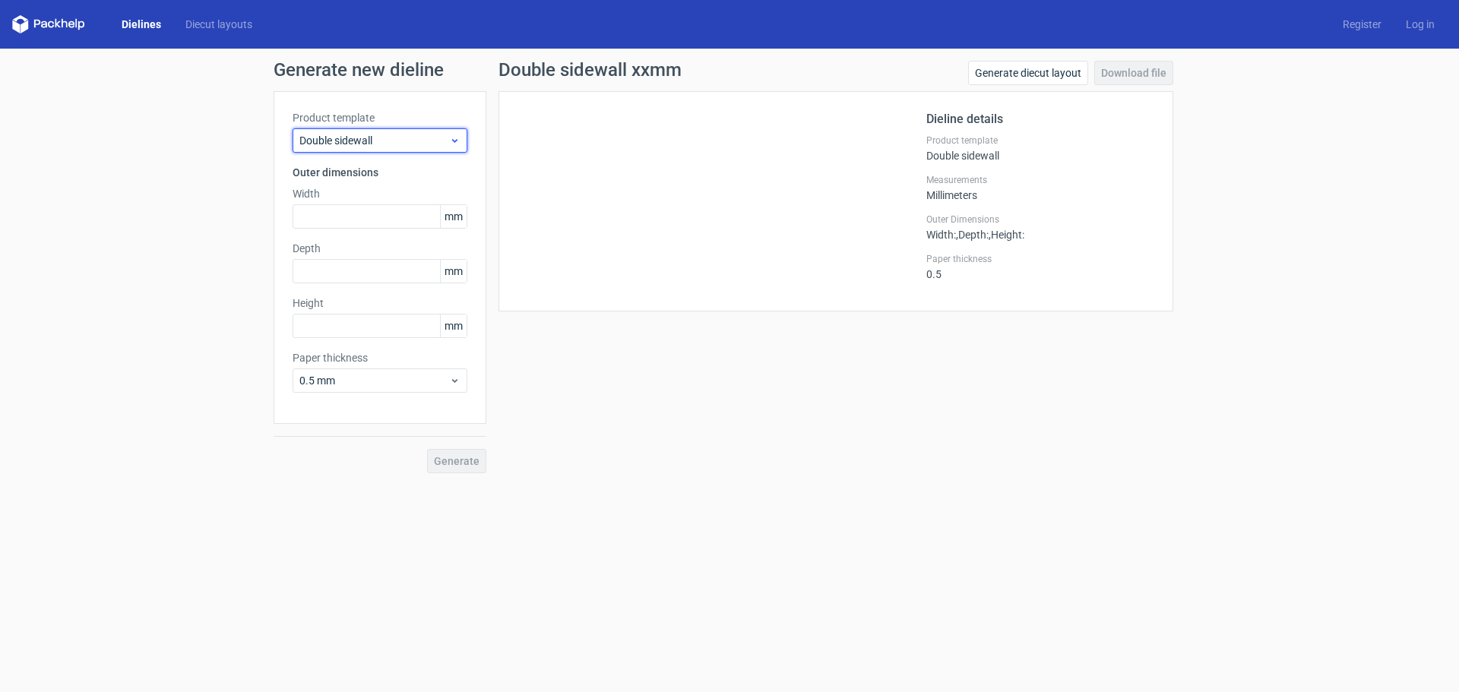
click at [362, 138] on span "Double sidewall" at bounding box center [374, 140] width 150 height 15
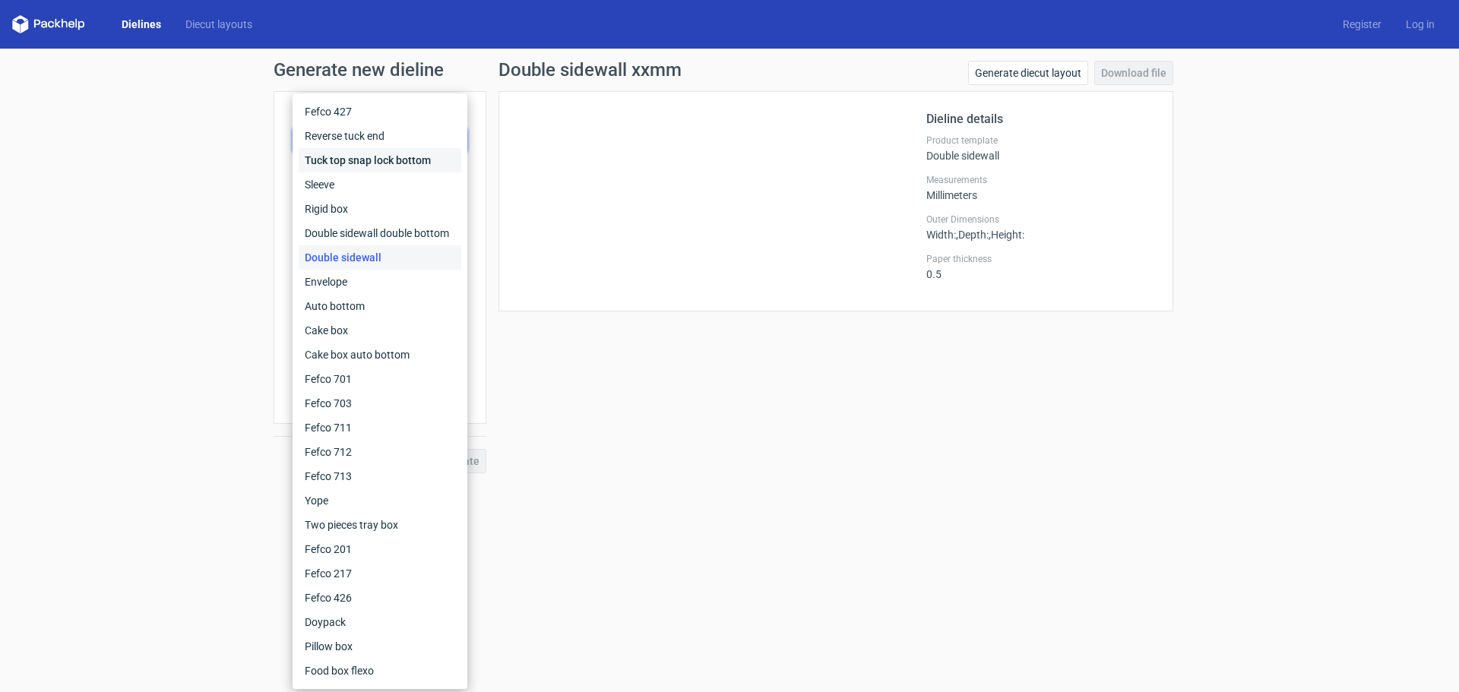
click at [355, 164] on div "Tuck top snap lock bottom" at bounding box center [380, 160] width 163 height 24
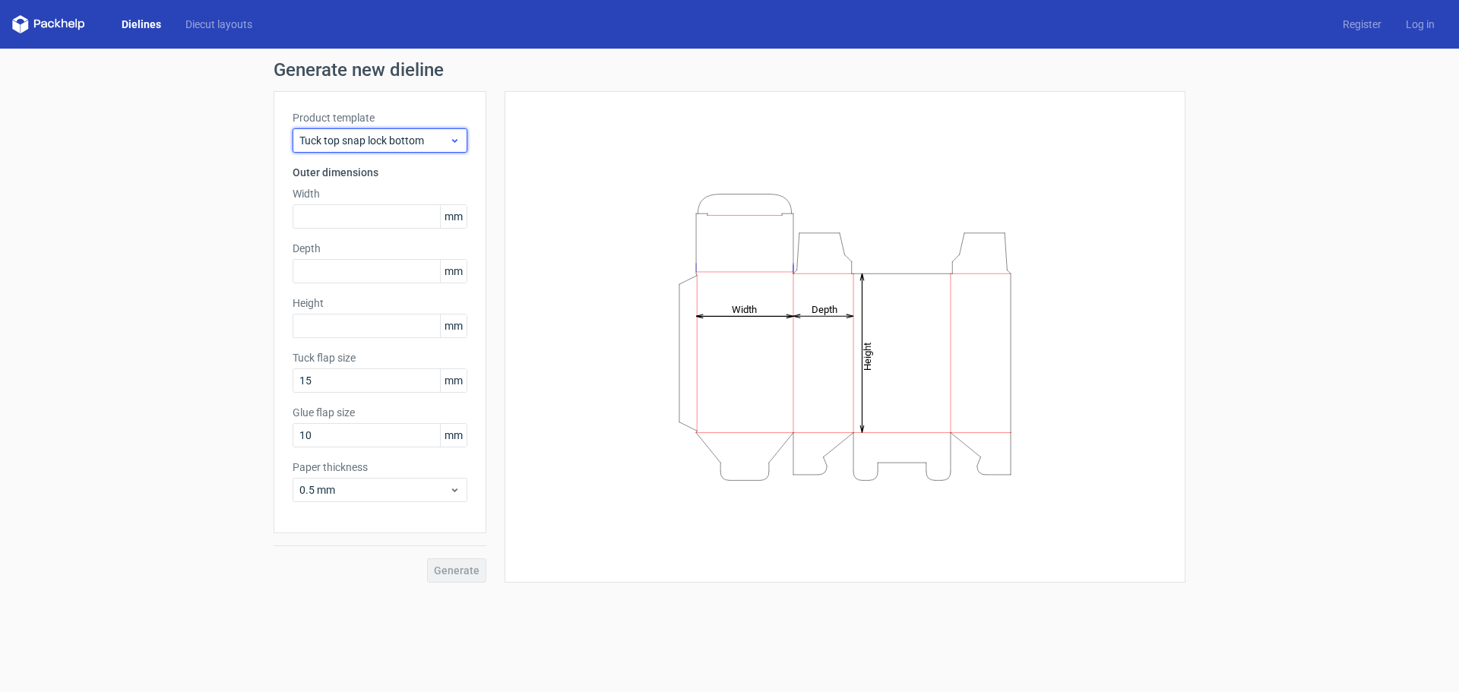
click at [353, 144] on span "Tuck top snap lock bottom" at bounding box center [374, 140] width 150 height 15
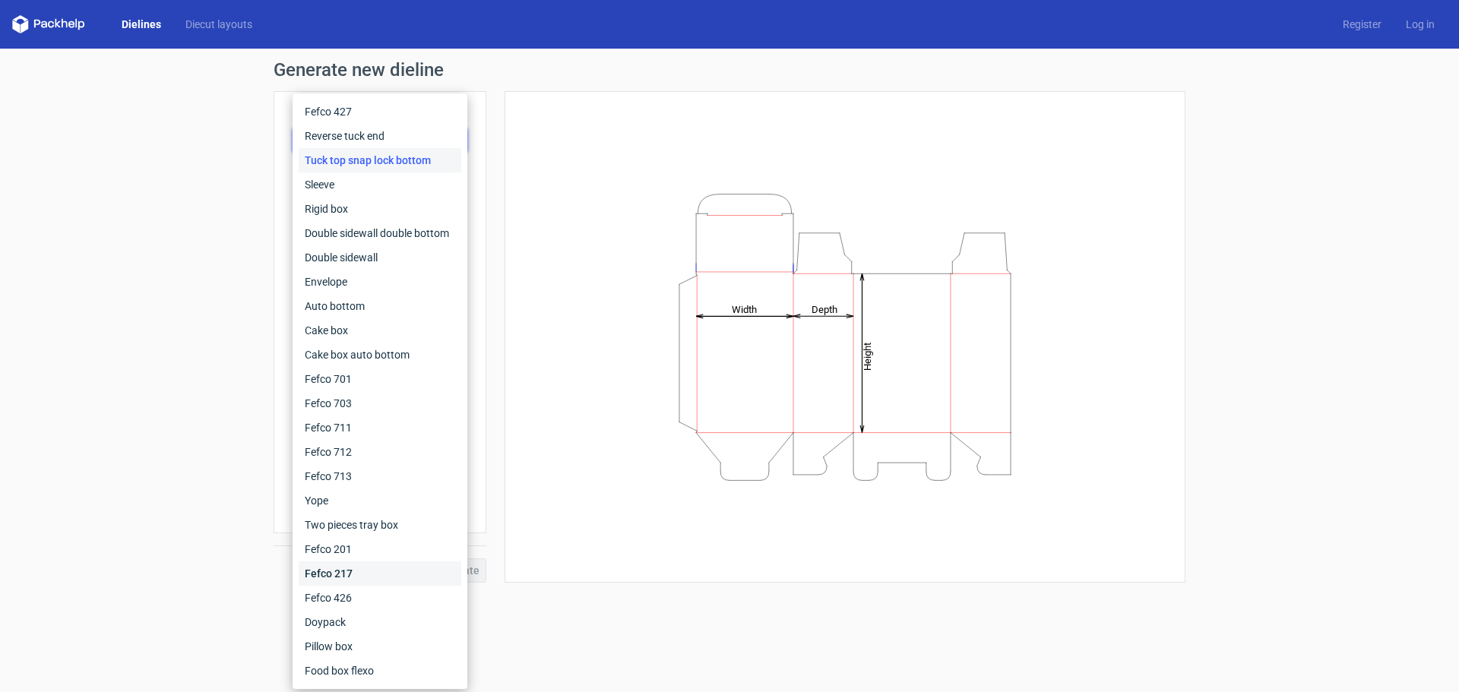
click at [331, 569] on div "Fefco 217" at bounding box center [380, 574] width 163 height 24
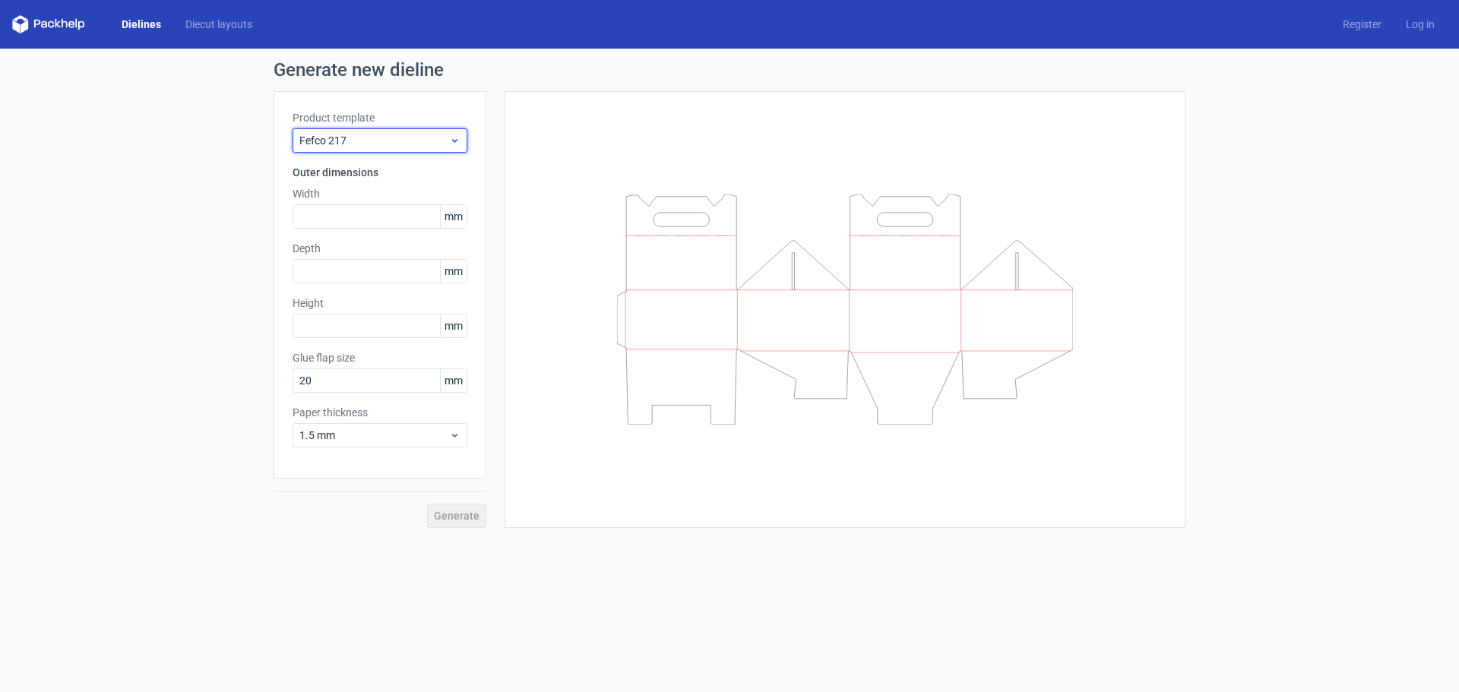
click at [339, 147] on span "Fefco 217" at bounding box center [374, 140] width 150 height 15
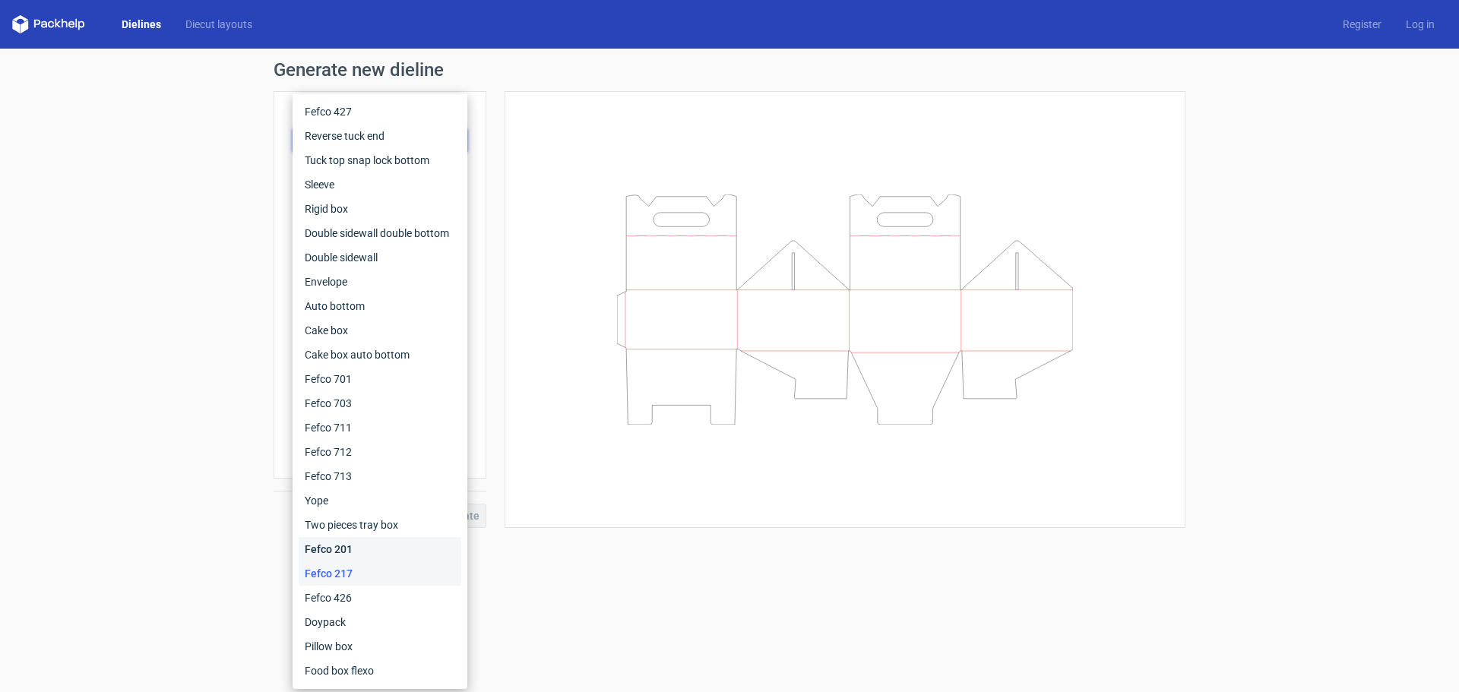
click at [359, 551] on div "Fefco 201" at bounding box center [380, 549] width 163 height 24
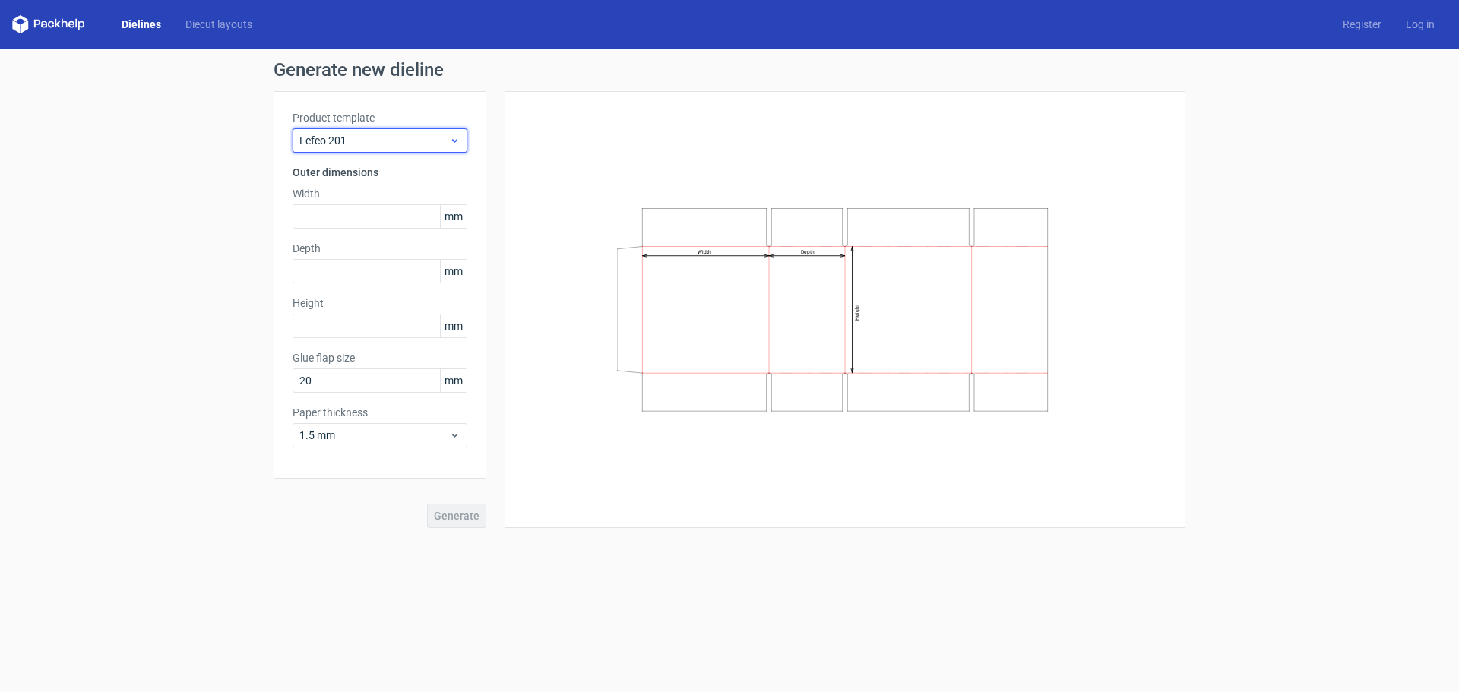
click at [369, 141] on span "Fefco 201" at bounding box center [374, 140] width 150 height 15
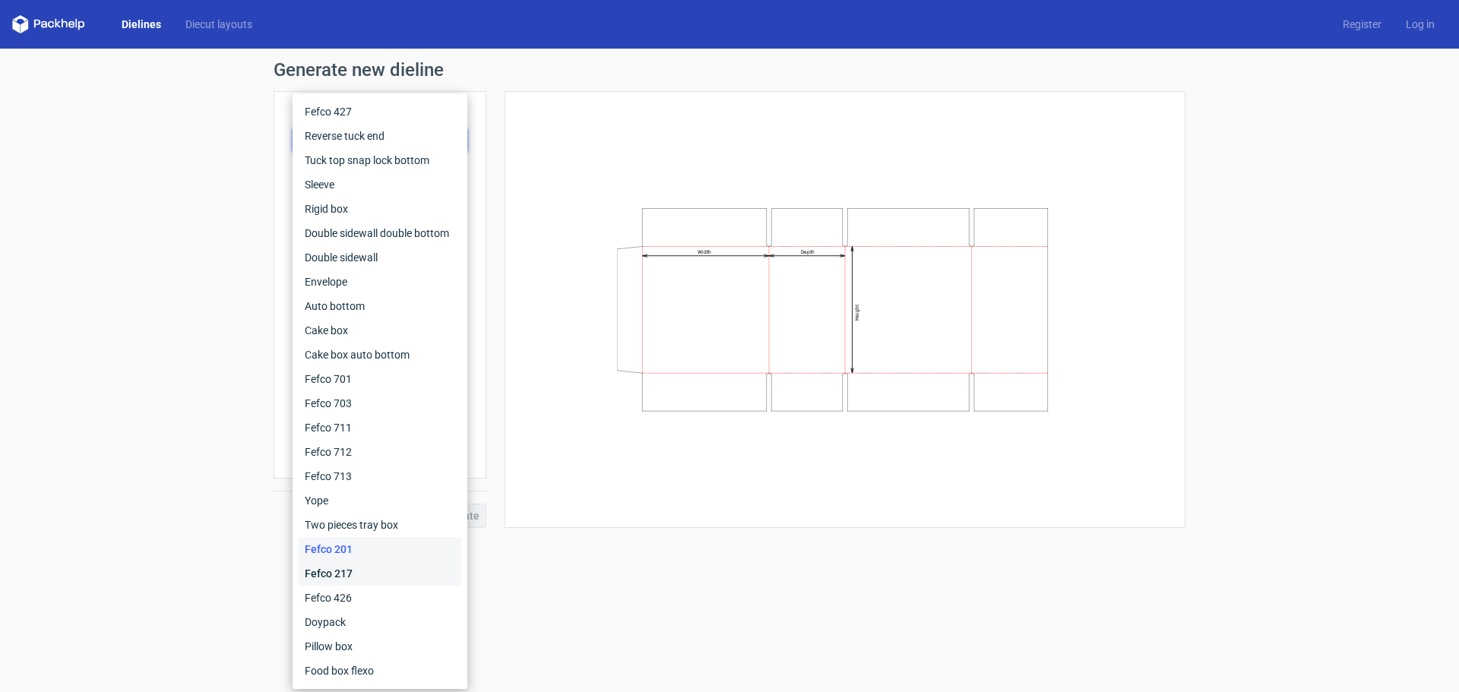
click at [343, 578] on div "Fefco 217" at bounding box center [380, 574] width 163 height 24
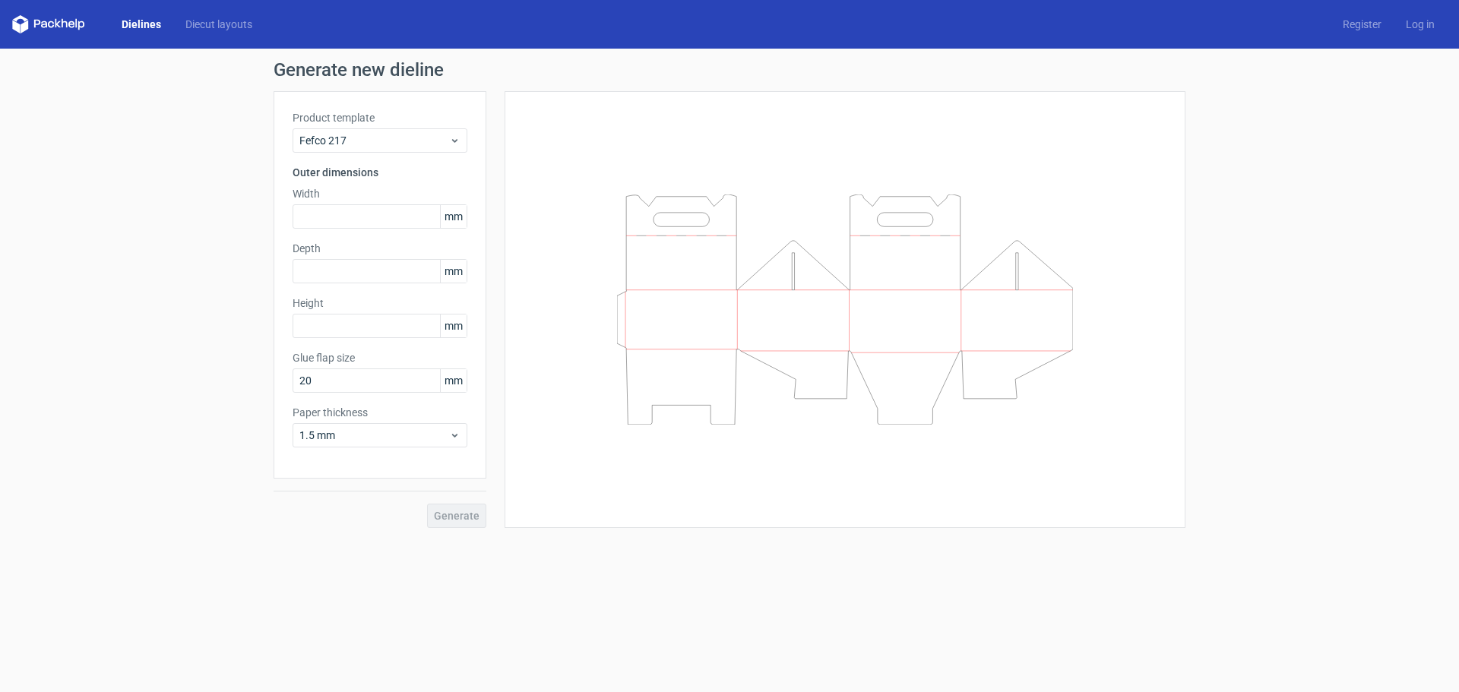
click at [367, 123] on label "Product template" at bounding box center [380, 117] width 175 height 15
click at [360, 218] on input "text" at bounding box center [380, 216] width 175 height 24
type input "200"
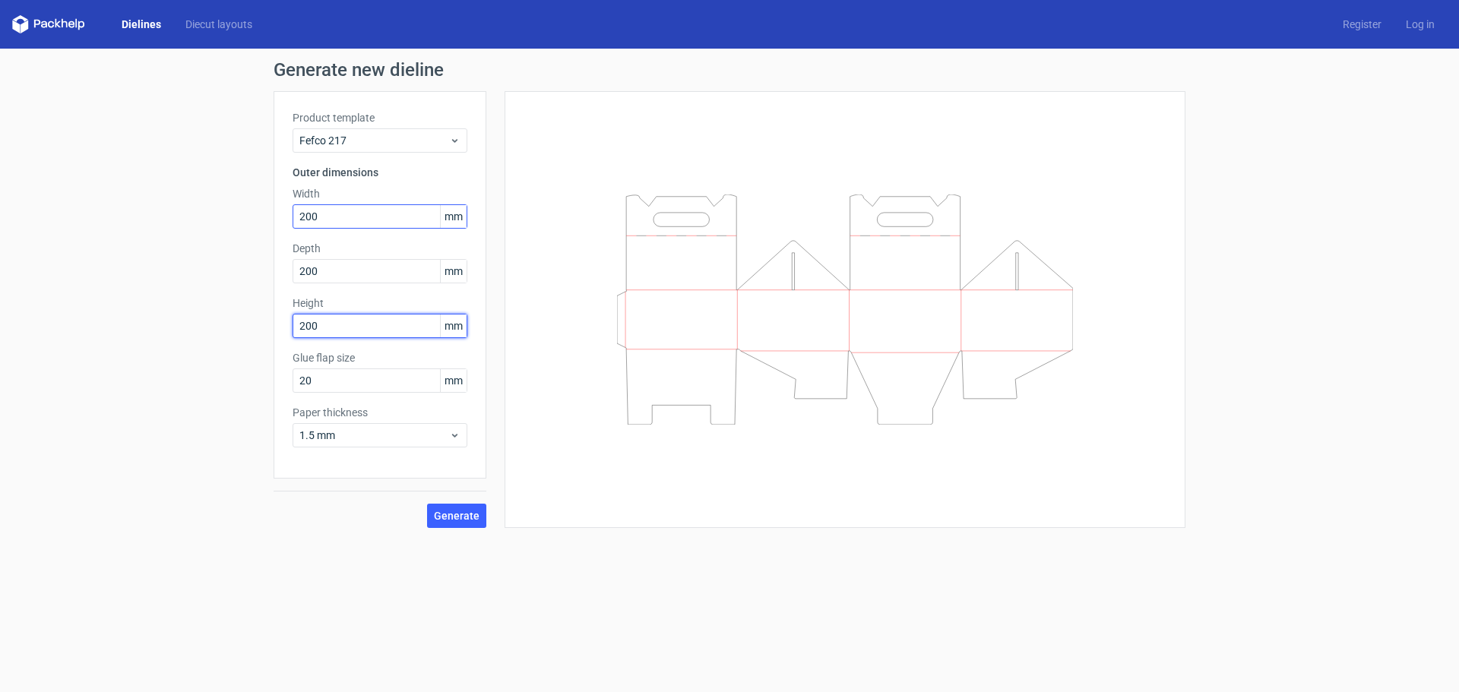
click at [427, 504] on button "Generate" at bounding box center [456, 516] width 59 height 24
drag, startPoint x: 347, startPoint y: 382, endPoint x: 258, endPoint y: 370, distance: 89.0
click at [258, 370] on div "Generate new dieline Product template Fefco 217 Outer dimensions Width 200 mm D…" at bounding box center [729, 295] width 1459 height 492
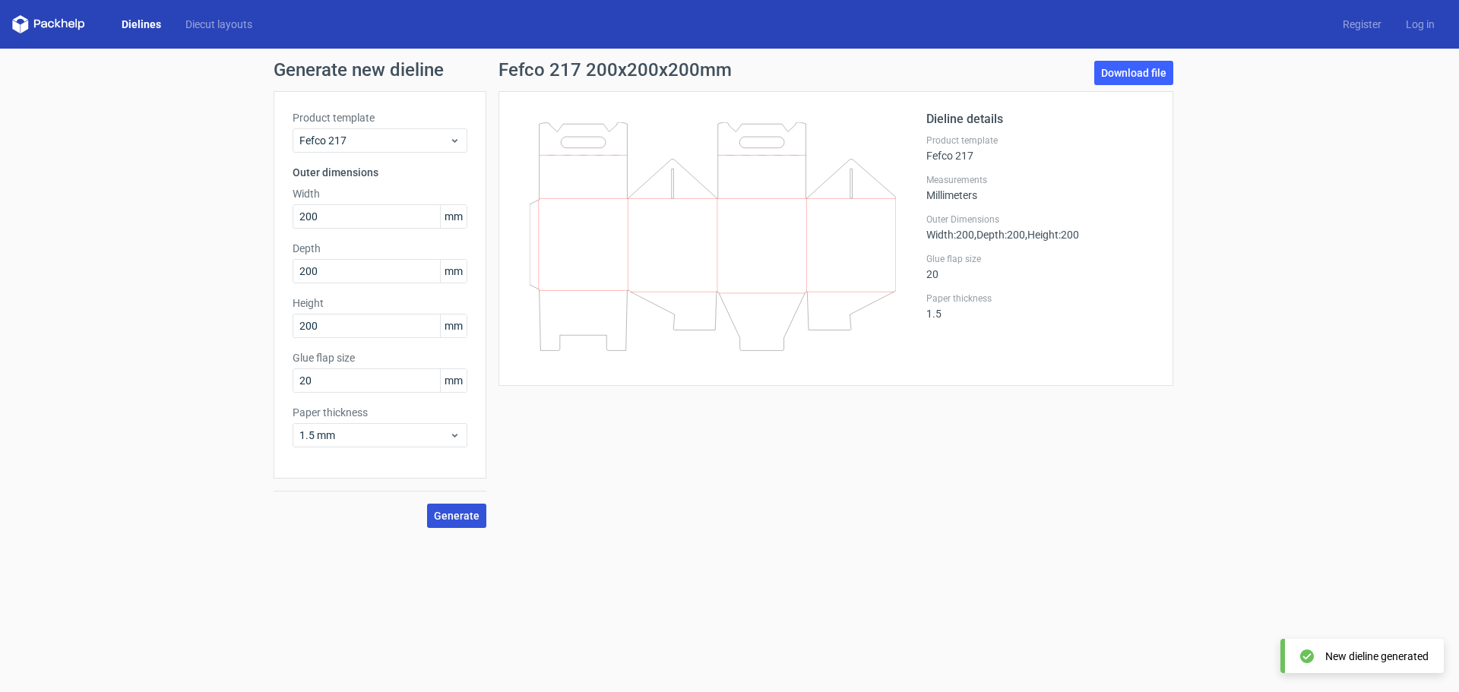
click at [476, 519] on span "Generate" at bounding box center [457, 516] width 46 height 11
click at [359, 138] on span "Fefco 217" at bounding box center [374, 140] width 150 height 15
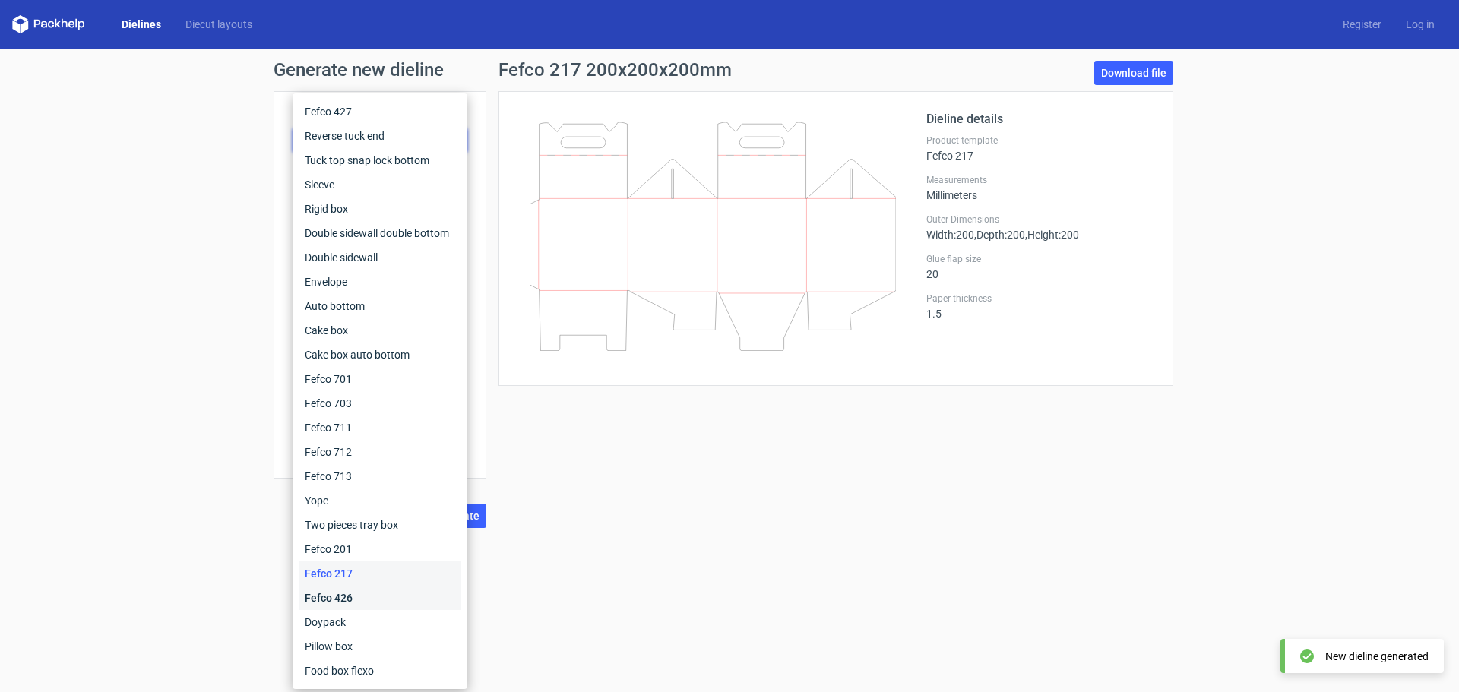
click at [360, 606] on div "Fefco 426" at bounding box center [380, 598] width 163 height 24
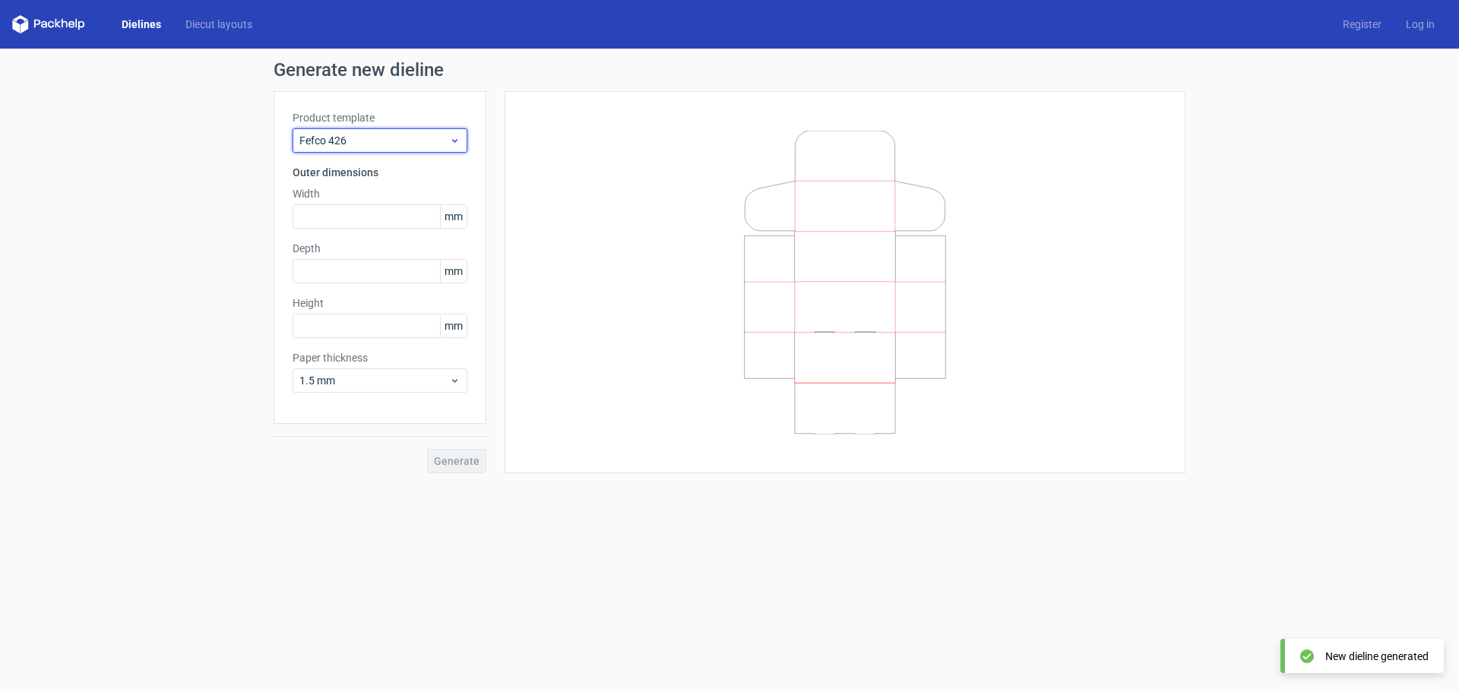
click at [350, 141] on span "Fefco 426" at bounding box center [374, 140] width 150 height 15
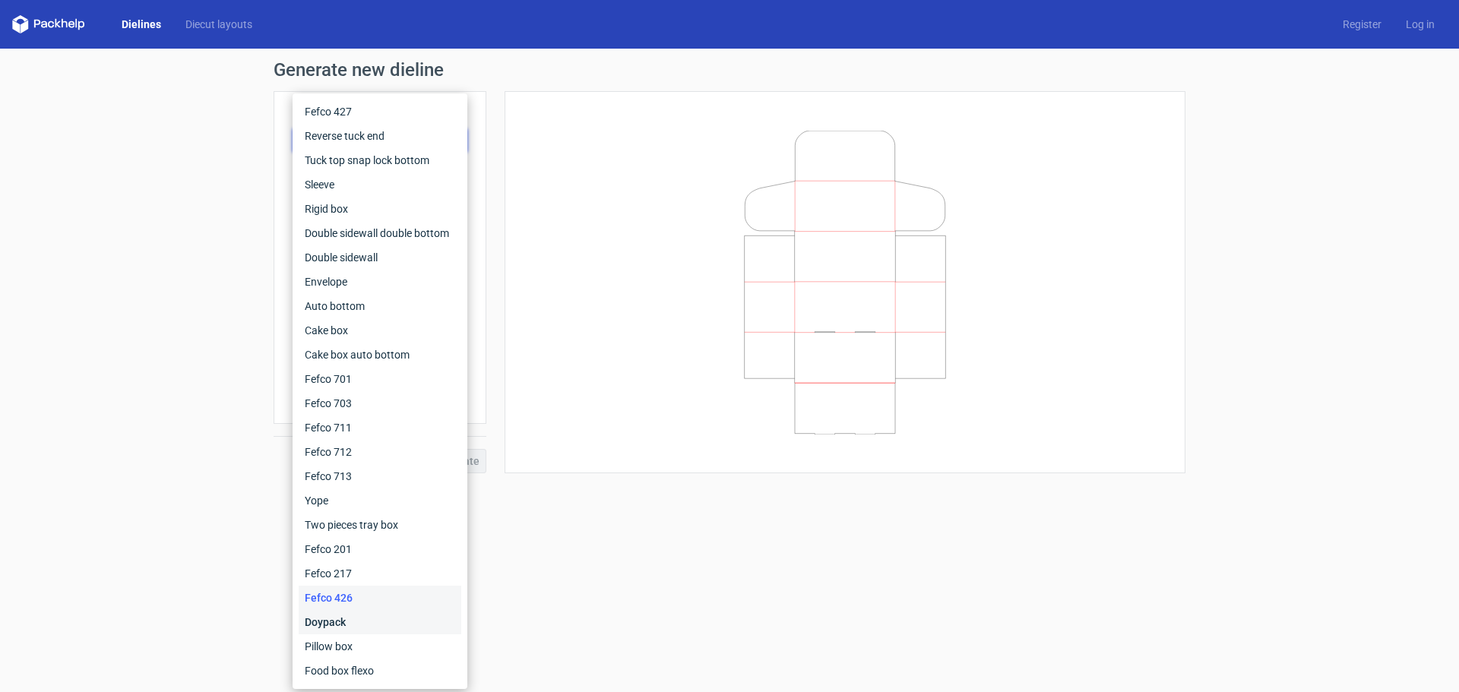
click at [371, 625] on div "Doypack" at bounding box center [380, 622] width 163 height 24
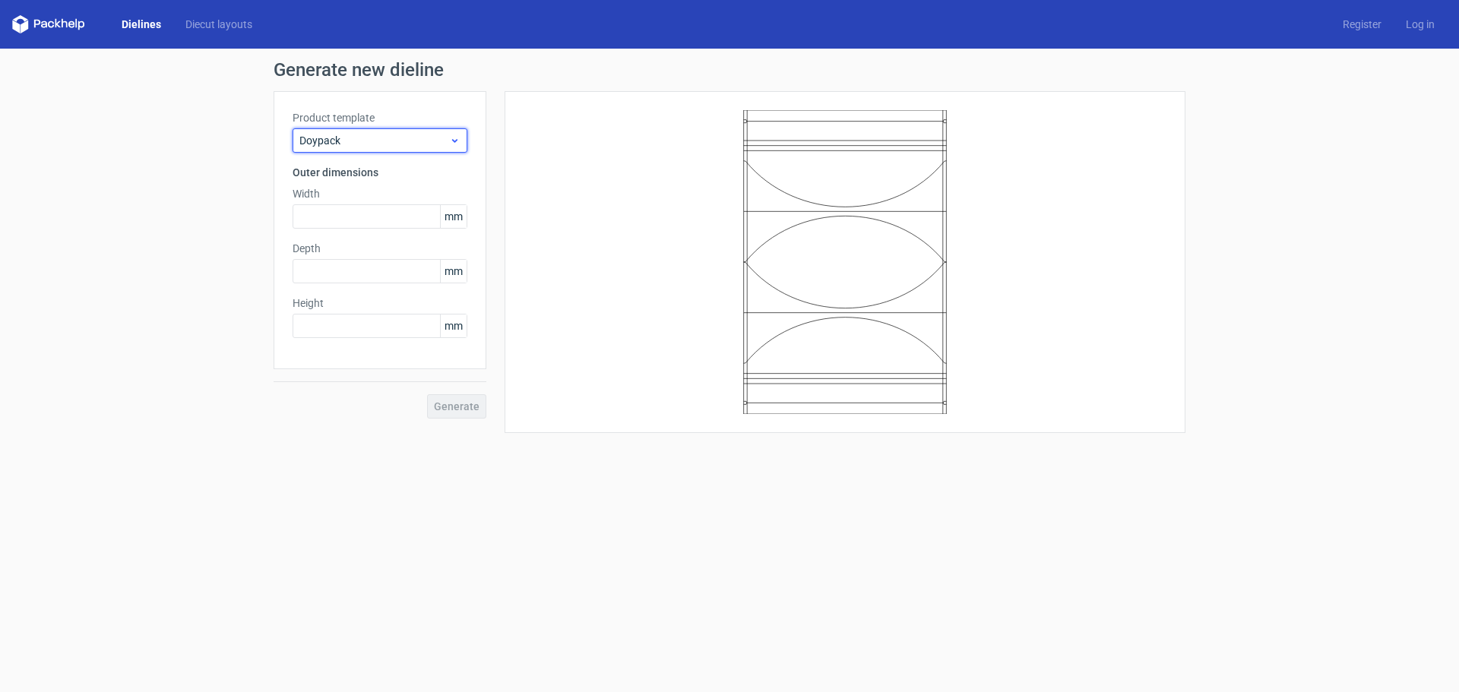
click at [388, 136] on span "Doypack" at bounding box center [374, 140] width 150 height 15
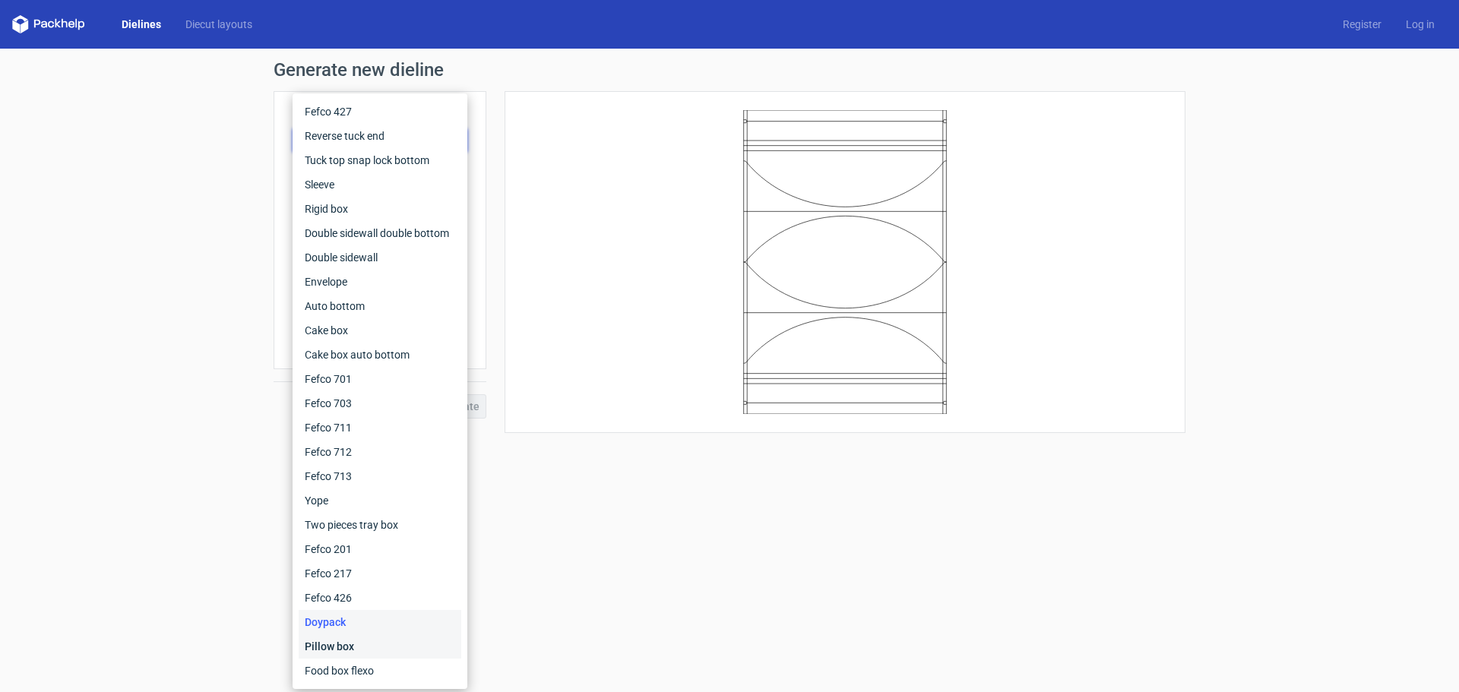
click at [397, 644] on div "Pillow box" at bounding box center [380, 646] width 163 height 24
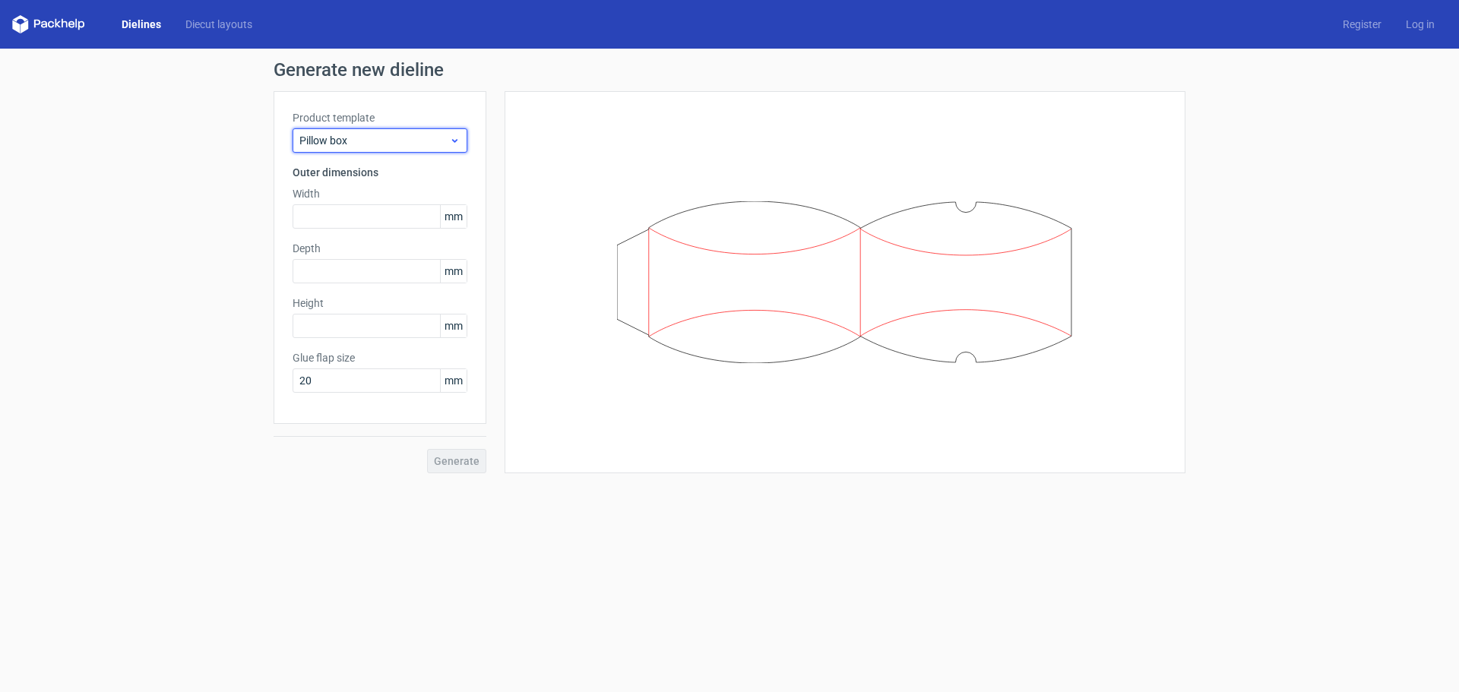
click at [387, 141] on span "Pillow box" at bounding box center [374, 140] width 150 height 15
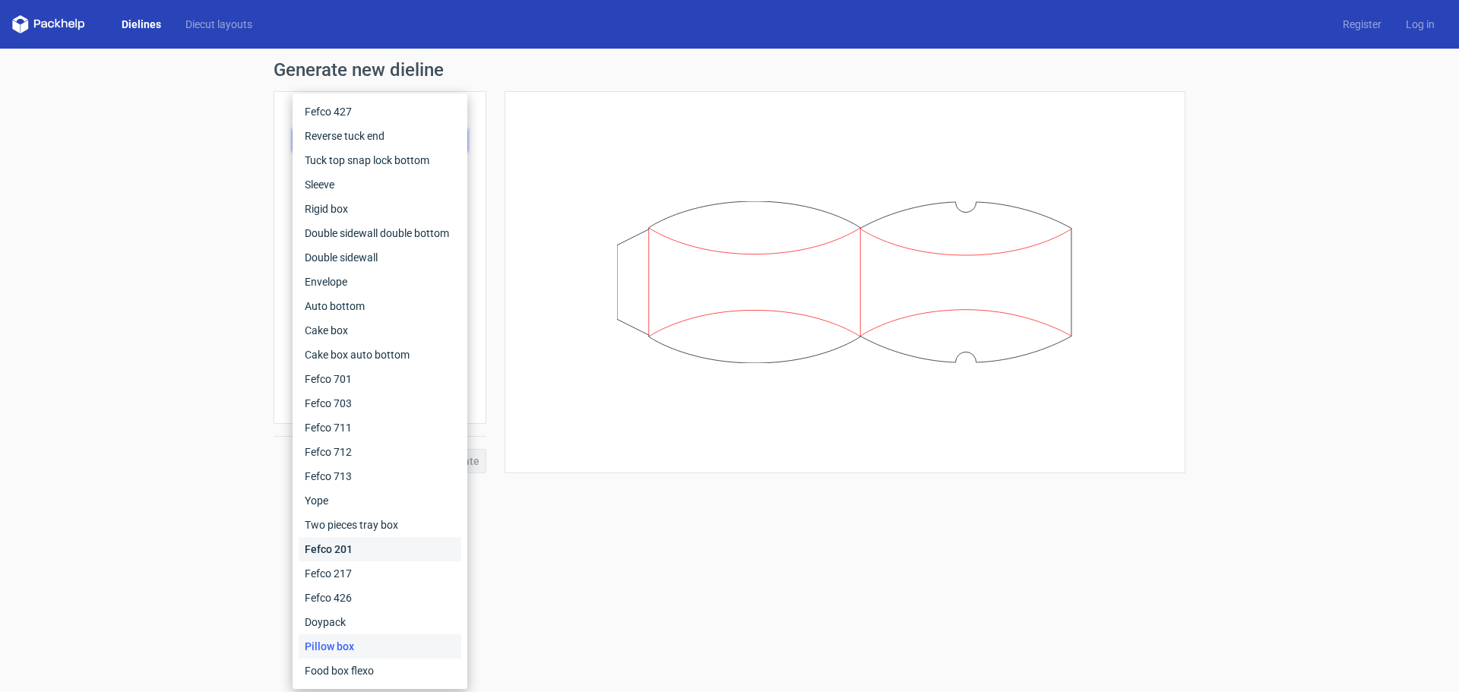
click at [400, 538] on div "Fefco 201" at bounding box center [380, 549] width 163 height 24
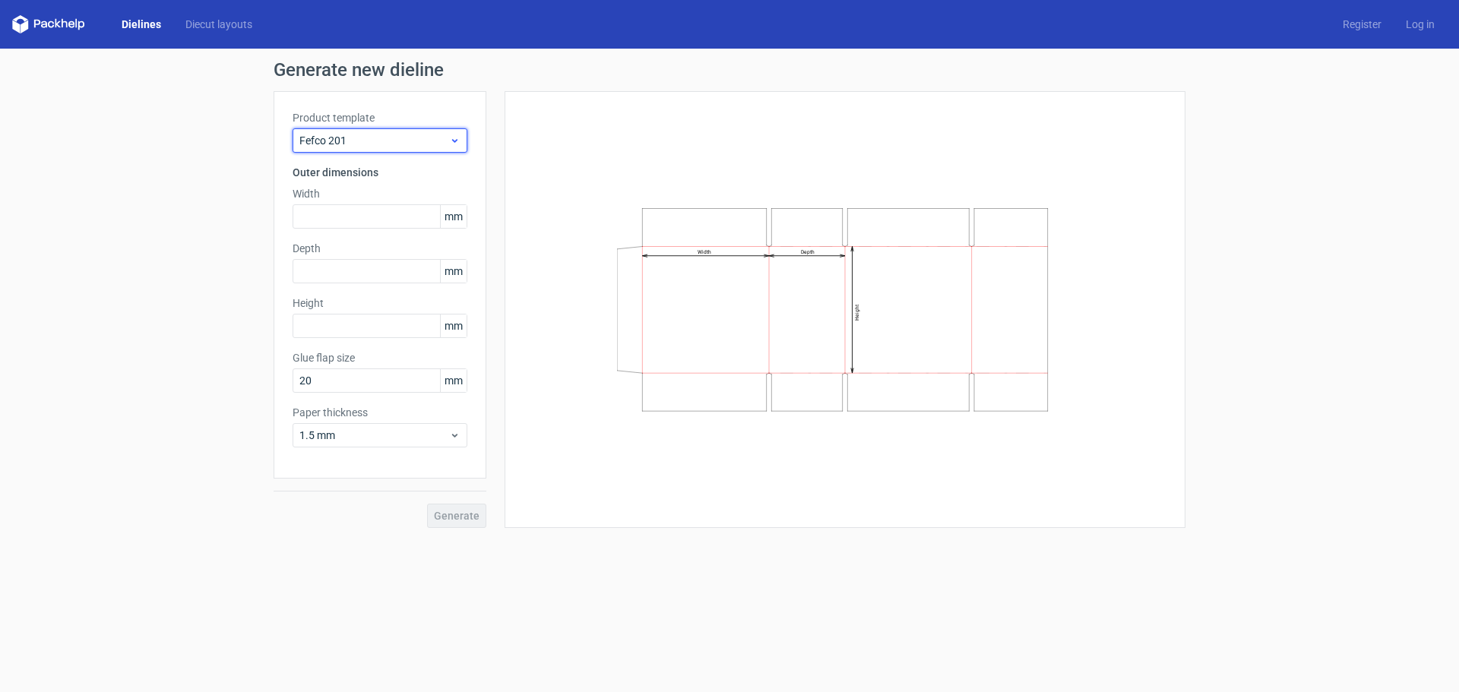
click at [369, 144] on span "Fefco 201" at bounding box center [374, 140] width 150 height 15
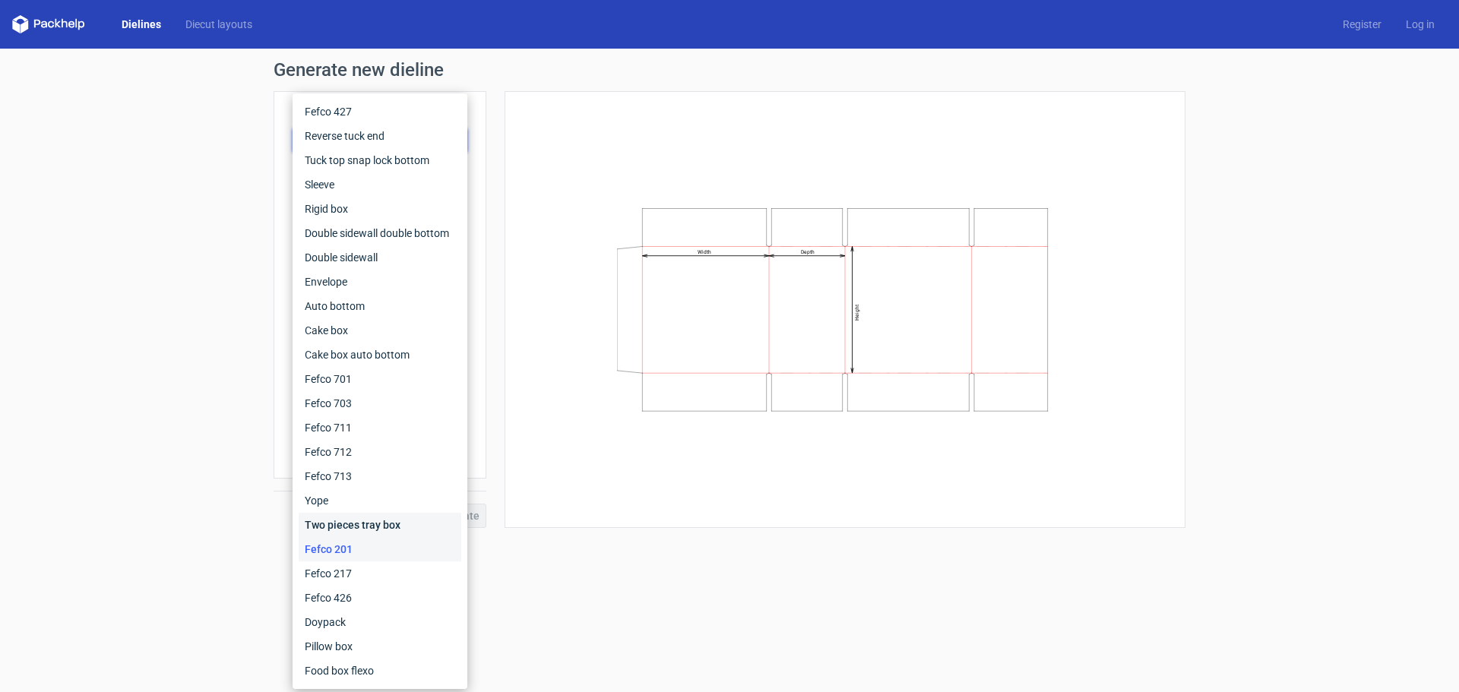
click at [383, 518] on div "Two pieces tray box" at bounding box center [380, 525] width 163 height 24
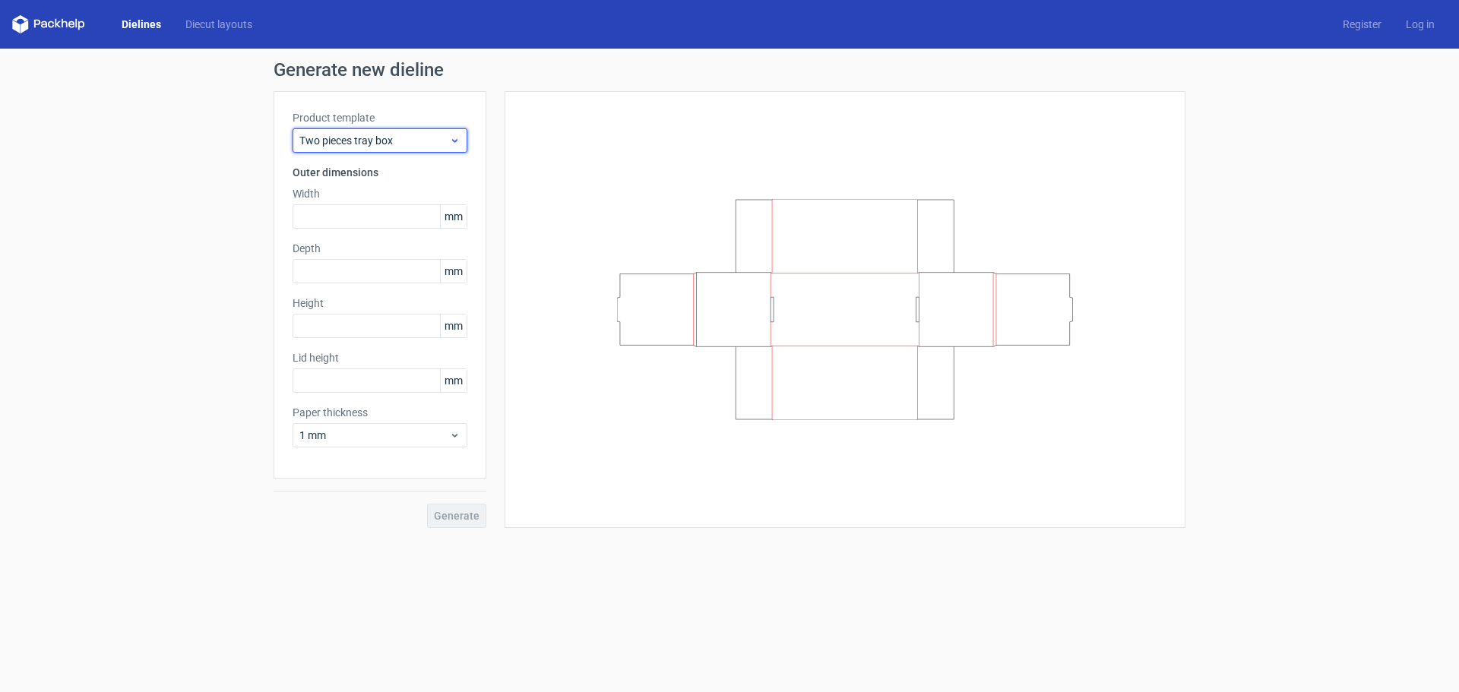
click at [383, 134] on span "Two pieces tray box" at bounding box center [374, 140] width 150 height 15
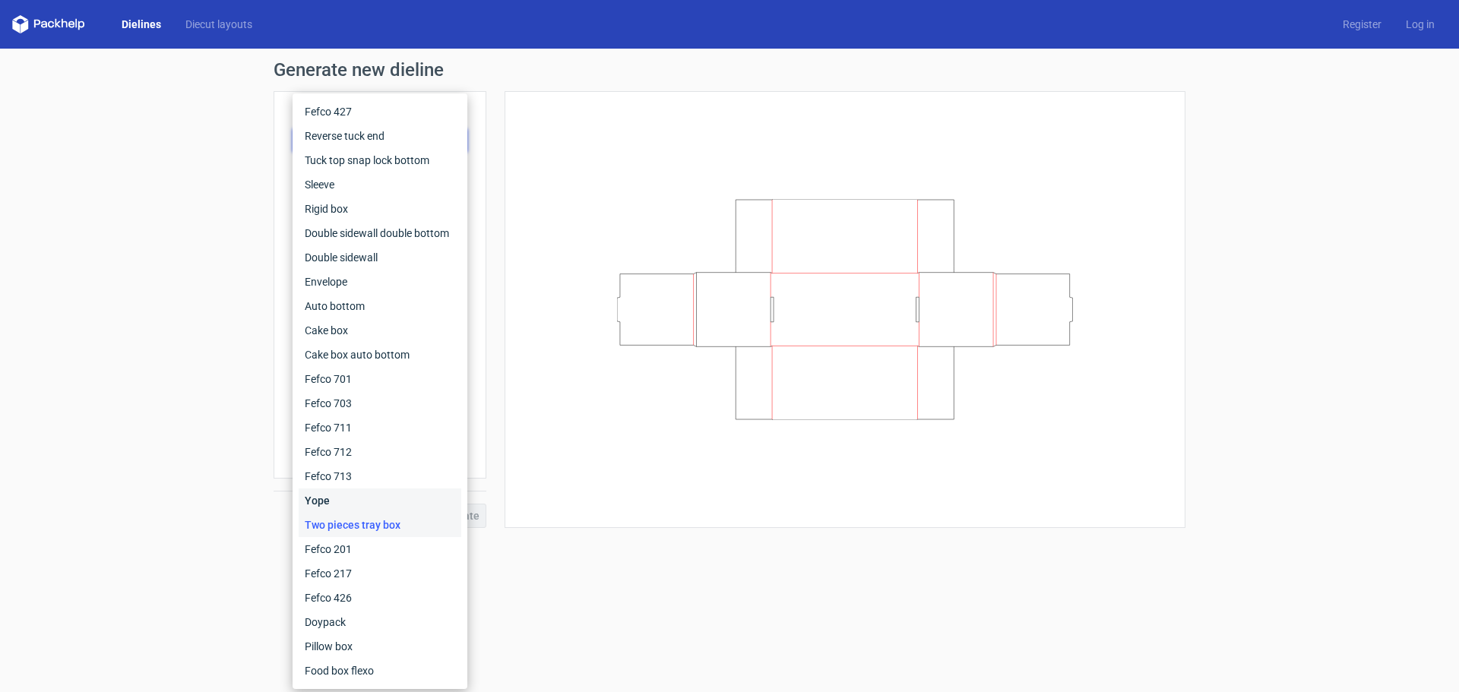
click at [362, 501] on div "Yope" at bounding box center [380, 501] width 163 height 24
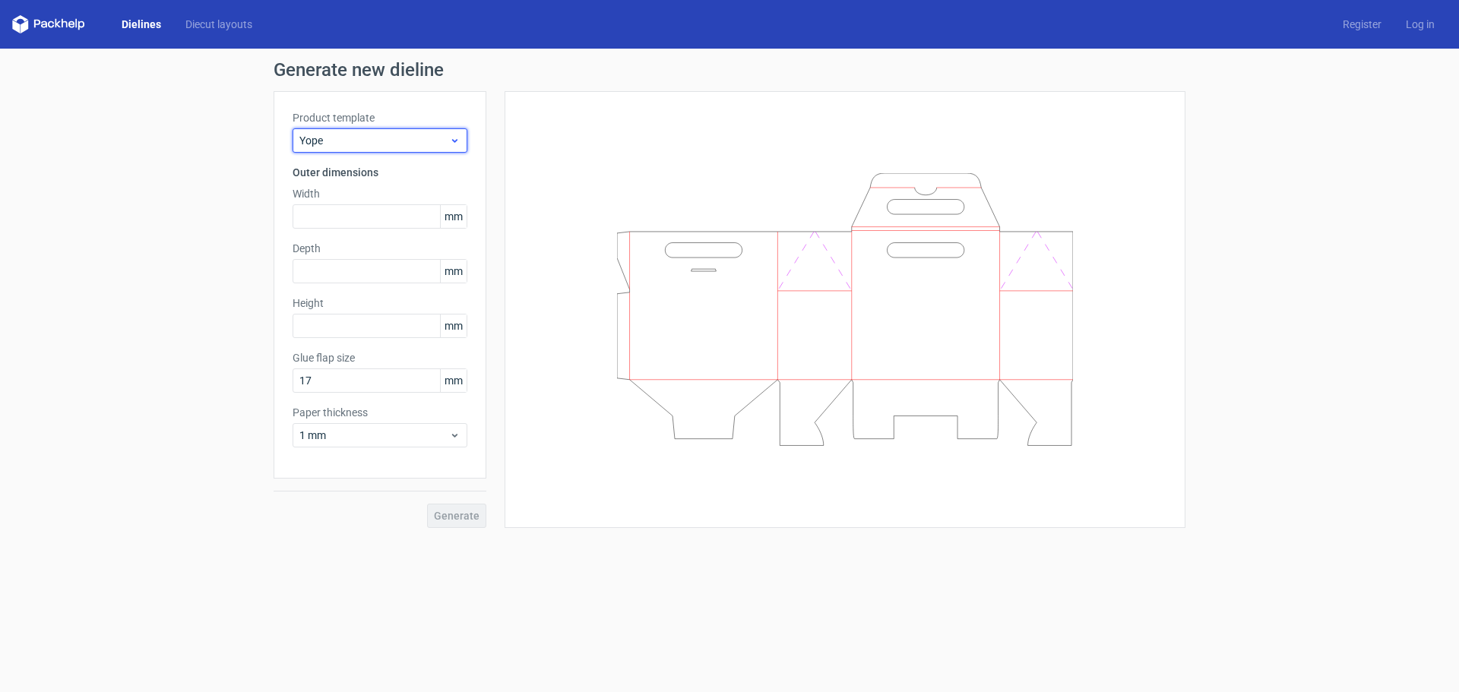
click at [366, 145] on span "Yope" at bounding box center [374, 140] width 150 height 15
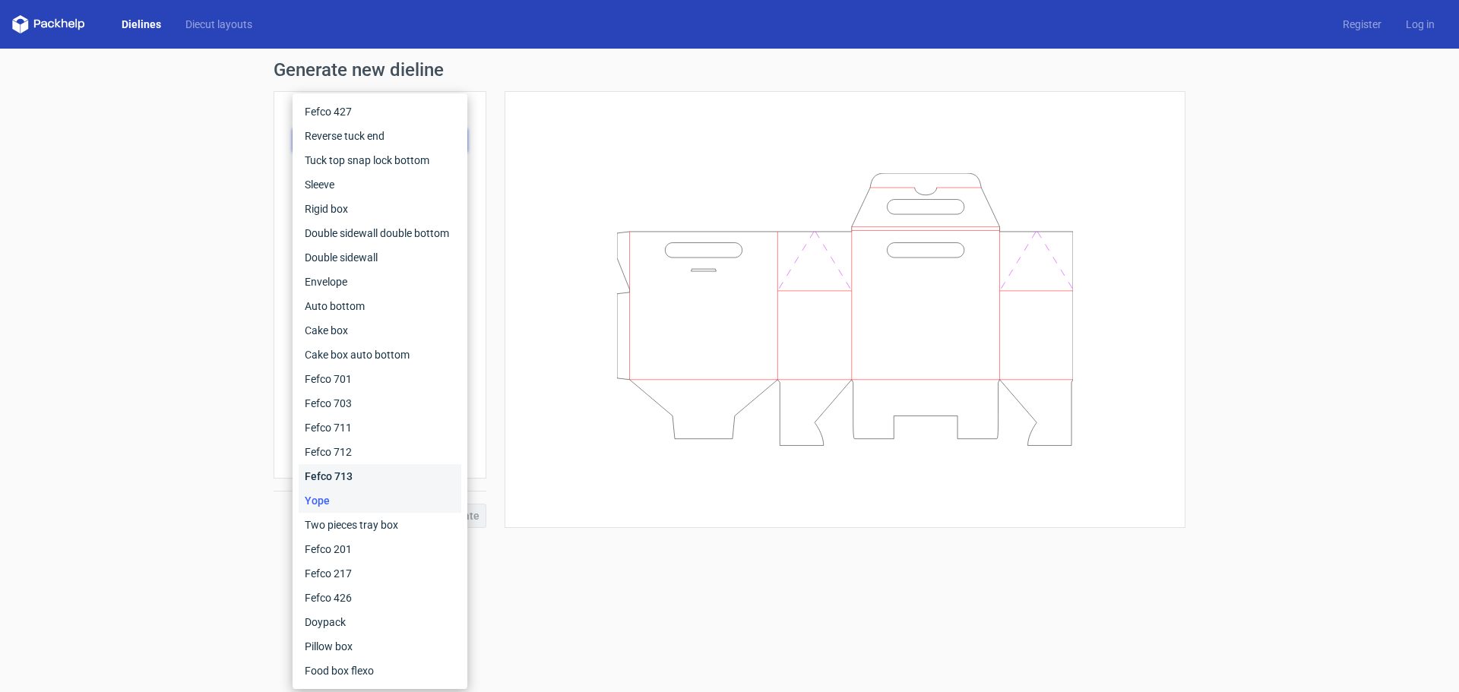
click at [362, 472] on div "Fefco 713" at bounding box center [380, 476] width 163 height 24
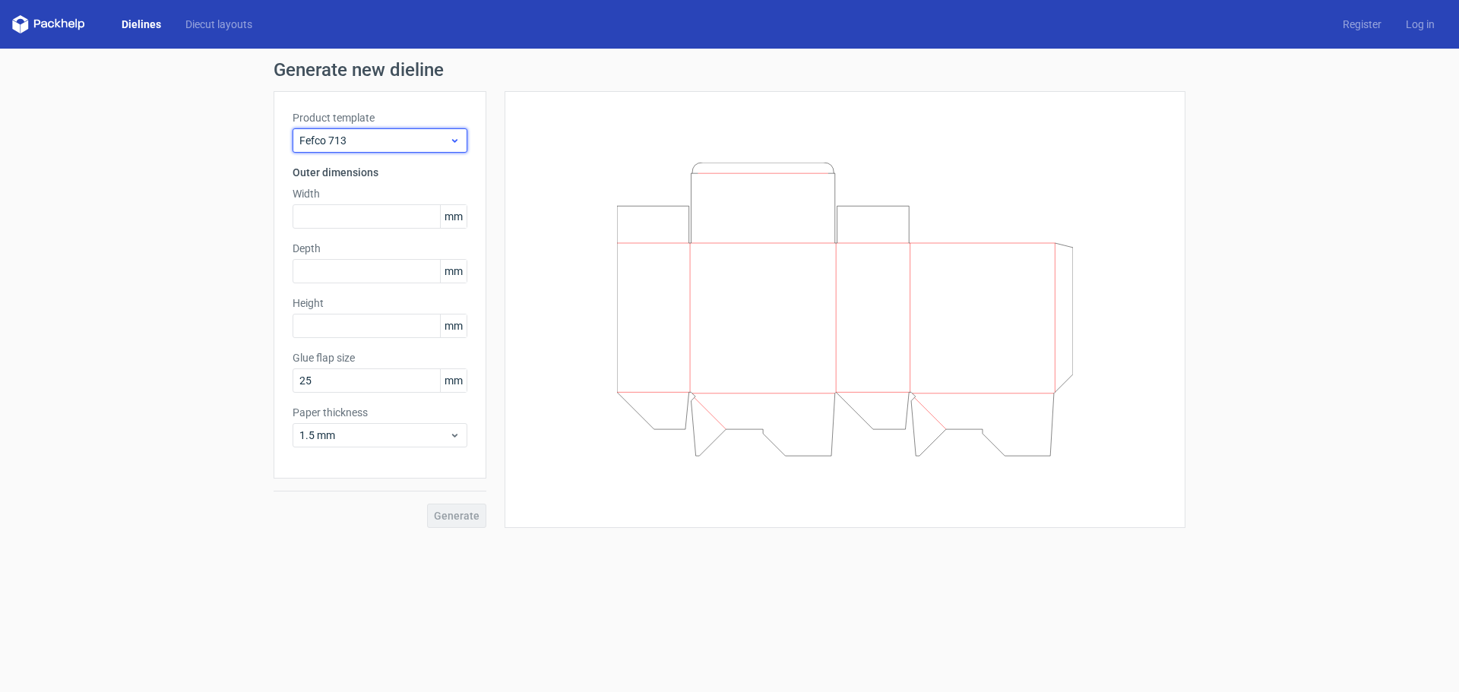
click at [363, 134] on span "Fefco 713" at bounding box center [374, 140] width 150 height 15
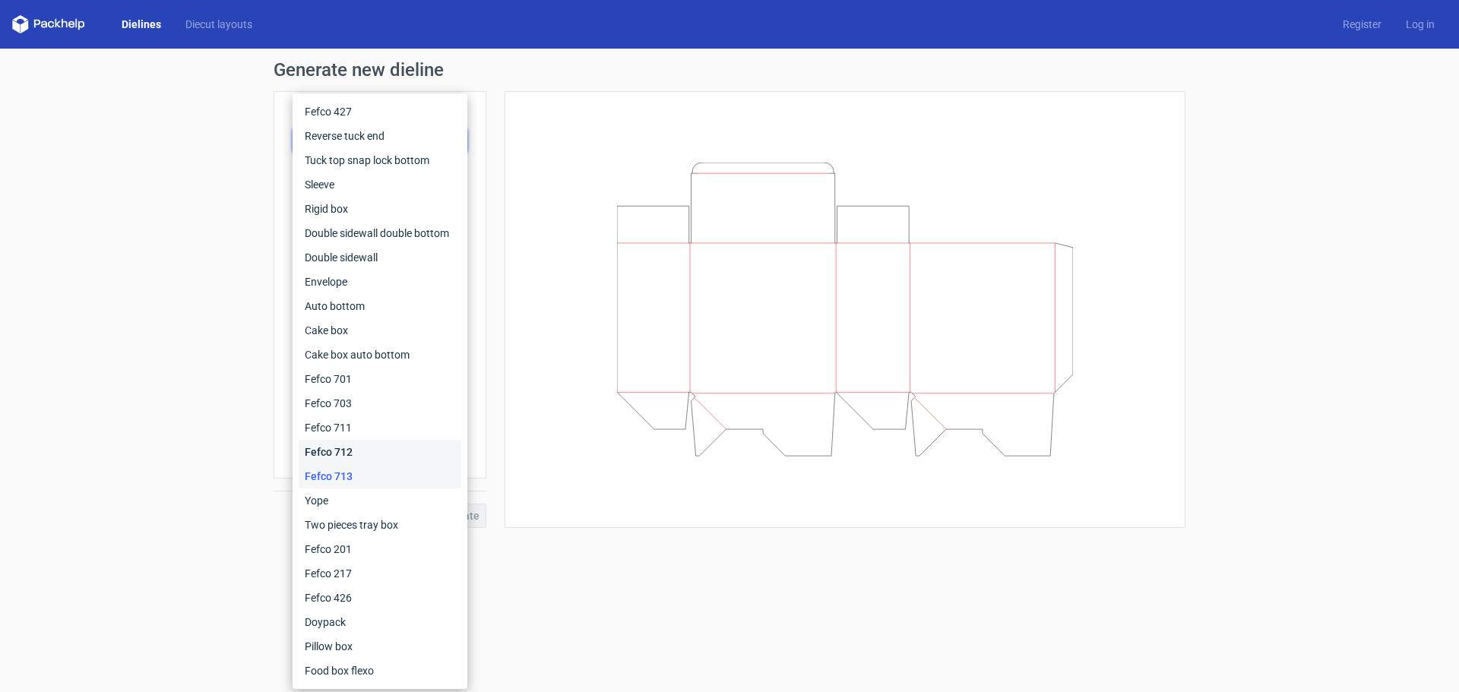
click at [336, 456] on div "Fefco 712" at bounding box center [380, 452] width 163 height 24
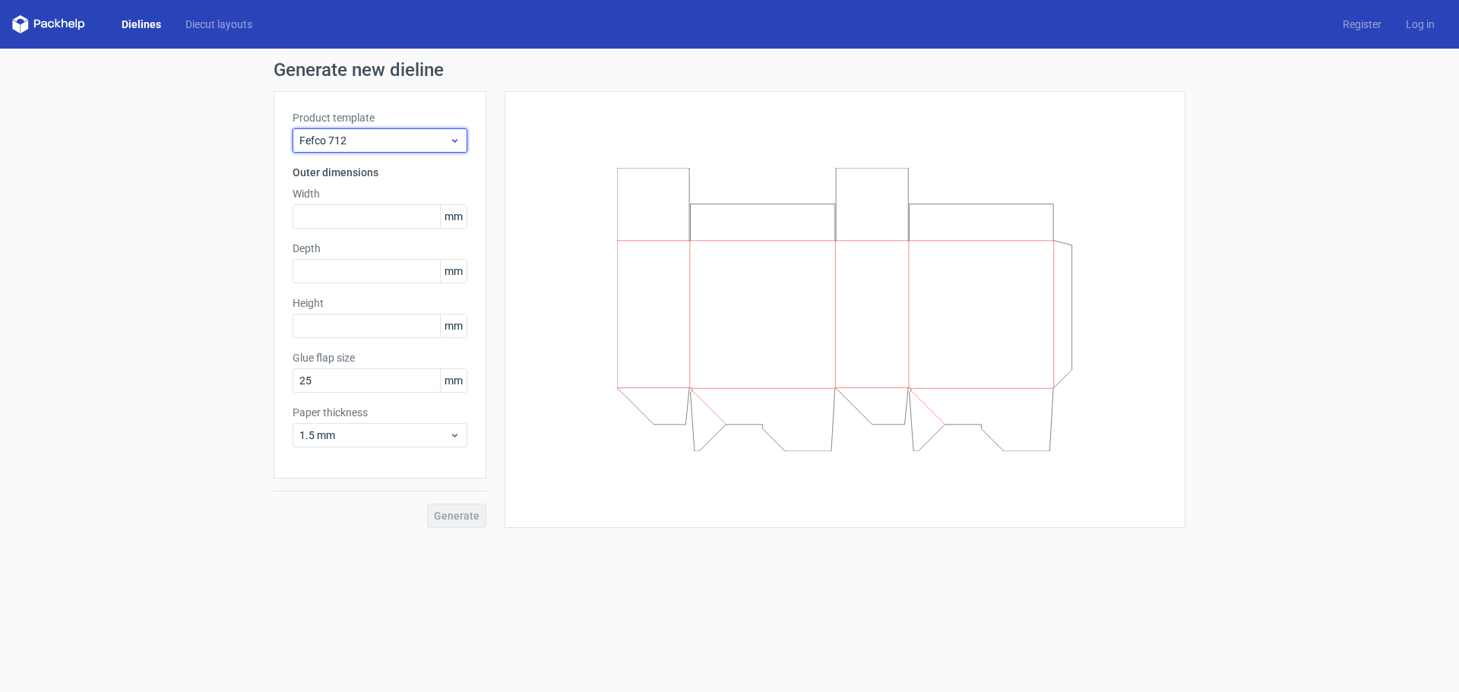
click at [383, 144] on span "Fefco 712" at bounding box center [374, 140] width 150 height 15
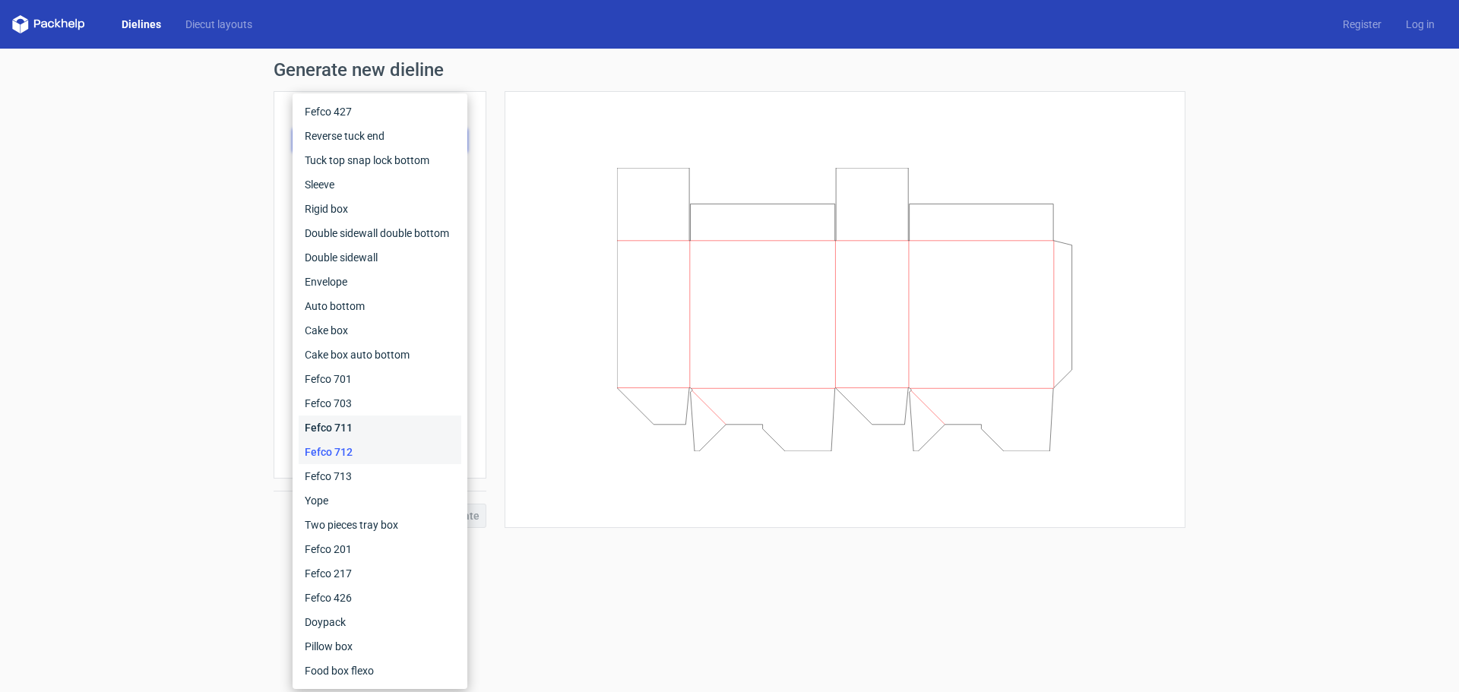
click at [362, 422] on div "Fefco 711" at bounding box center [380, 428] width 163 height 24
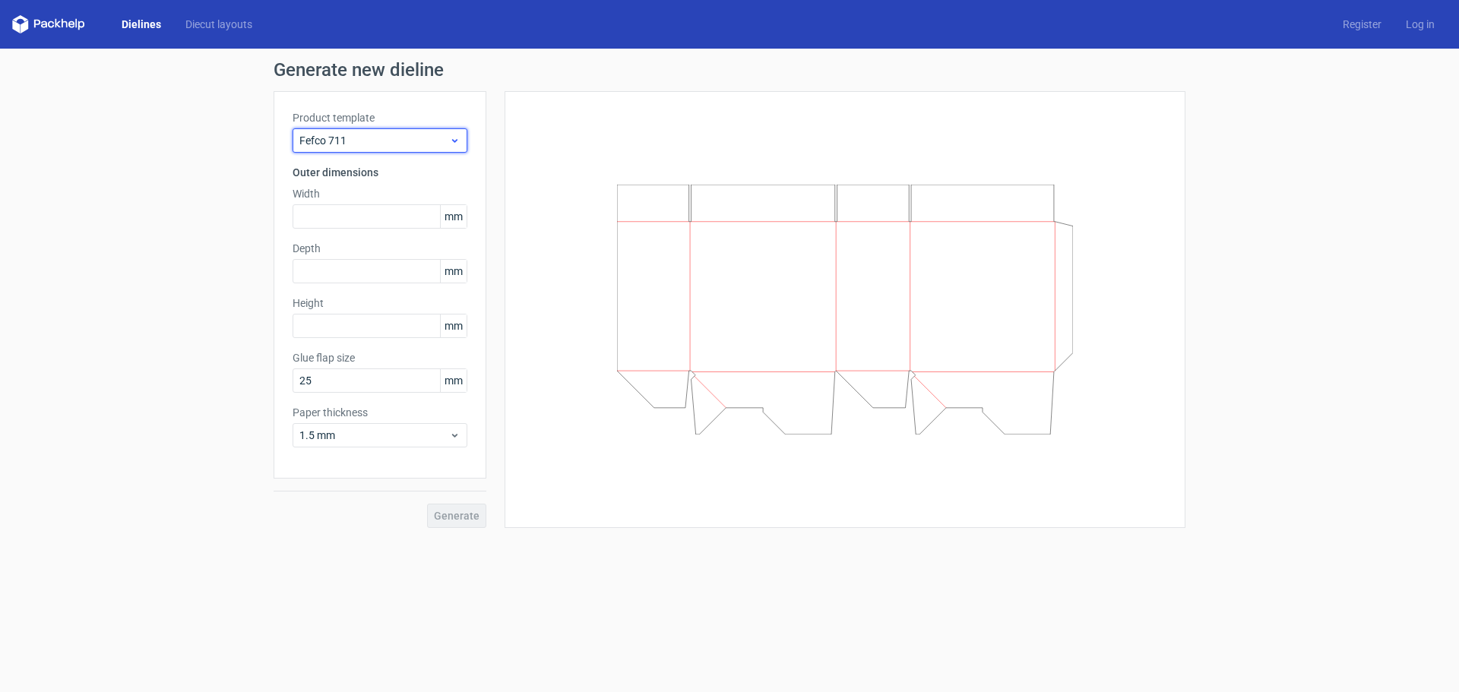
click at [387, 141] on span "Fefco 711" at bounding box center [374, 140] width 150 height 15
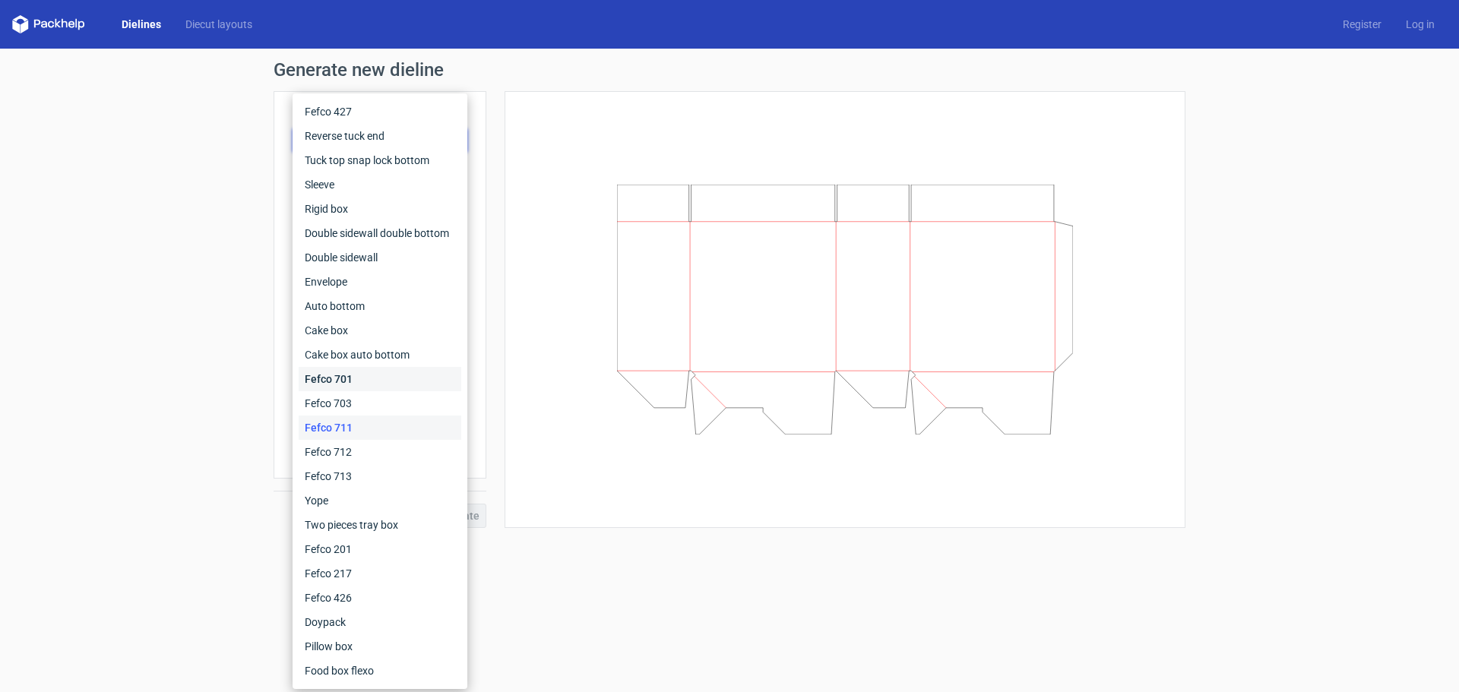
click at [359, 386] on div "Fefco 701" at bounding box center [380, 379] width 163 height 24
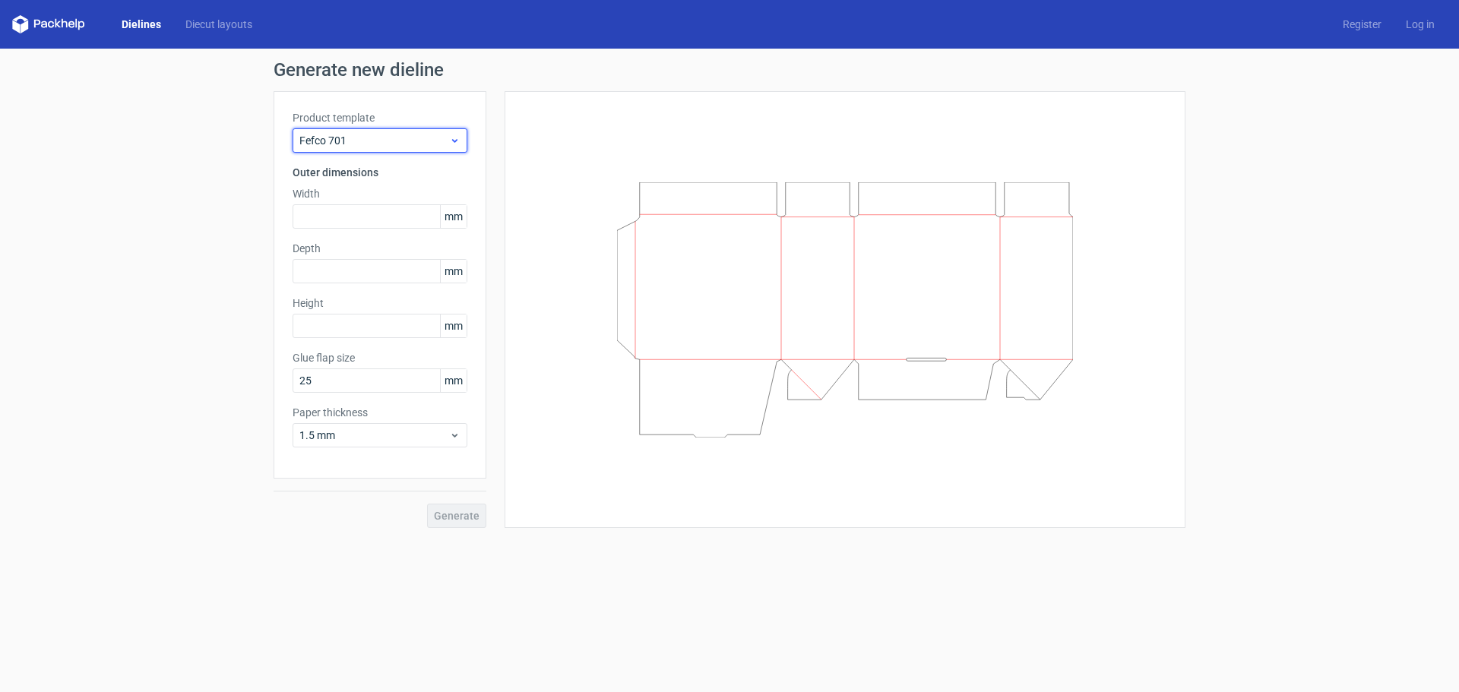
click at [381, 141] on span "Fefco 701" at bounding box center [374, 140] width 150 height 15
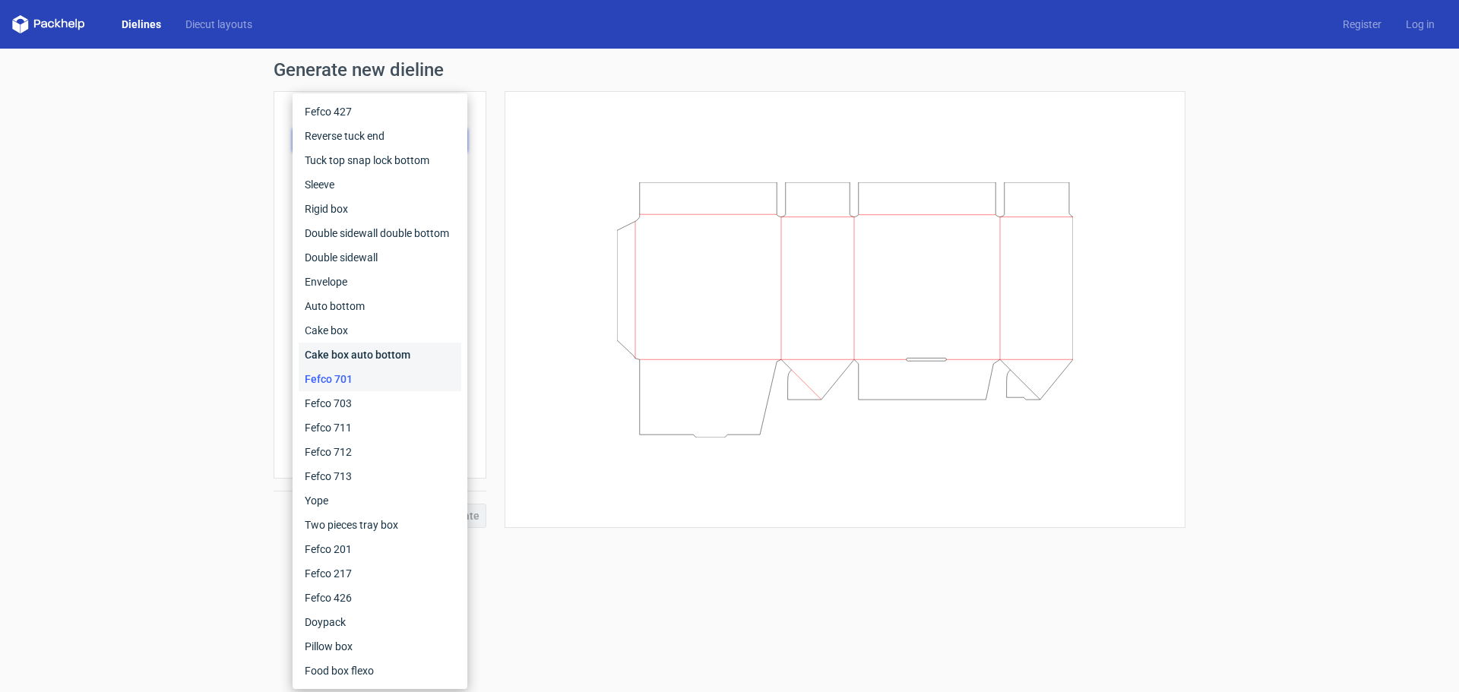
click at [353, 356] on div "Cake box auto bottom" at bounding box center [380, 355] width 163 height 24
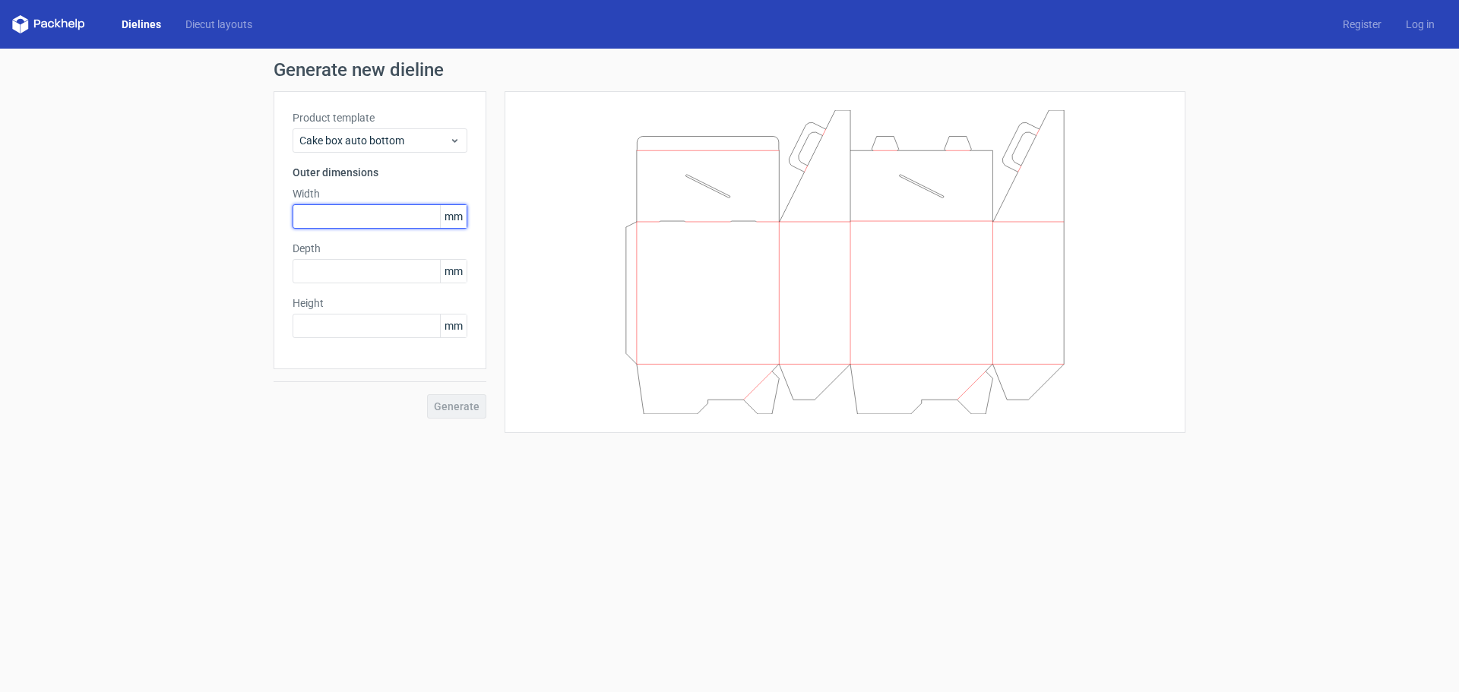
click at [333, 218] on input "text" at bounding box center [380, 216] width 175 height 24
type input "200"
click at [427, 394] on button "Generate" at bounding box center [456, 406] width 59 height 24
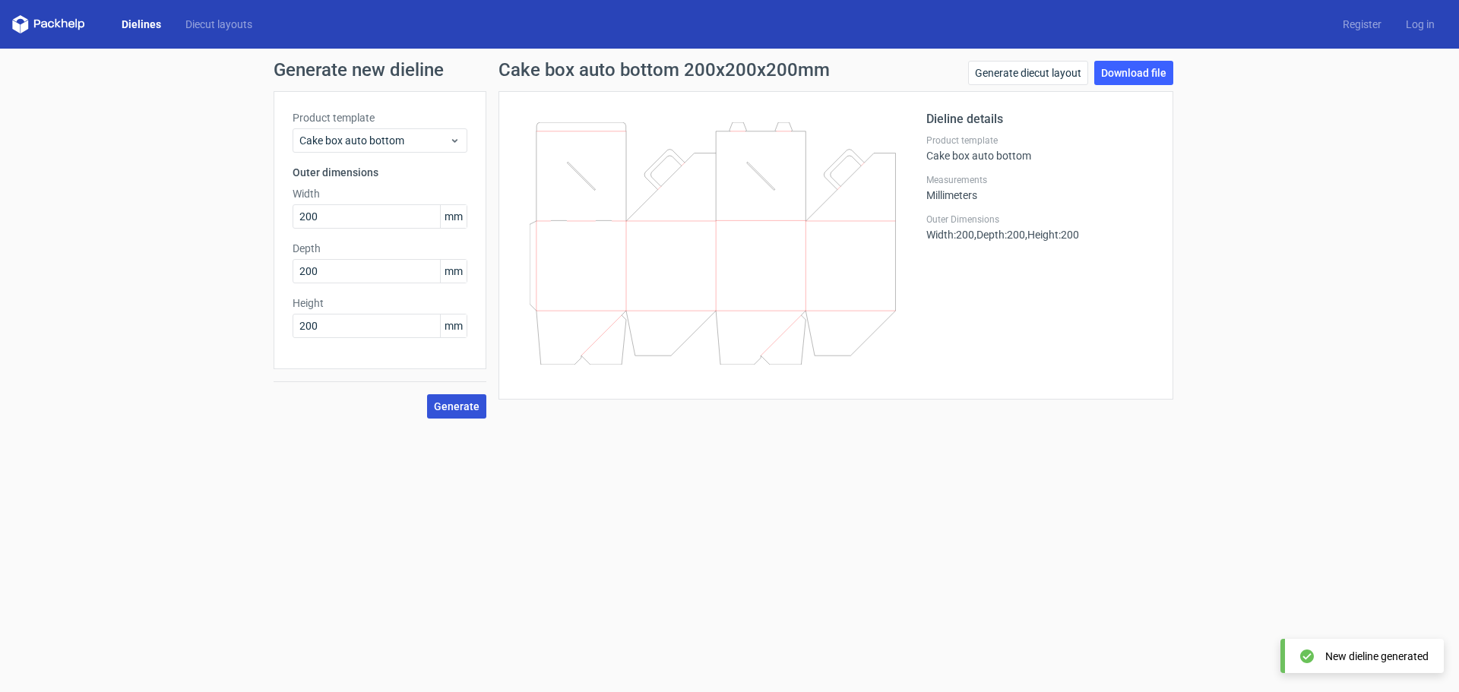
click at [457, 407] on span "Generate" at bounding box center [457, 406] width 46 height 11
click at [1151, 73] on link "Download file" at bounding box center [1133, 73] width 79 height 24
drag, startPoint x: 315, startPoint y: 214, endPoint x: 299, endPoint y: 212, distance: 15.4
click at [248, 207] on div "Generate new dieline Product template Cake box auto bottom Outer dimensions Wid…" at bounding box center [729, 240] width 1459 height 382
type input "340"
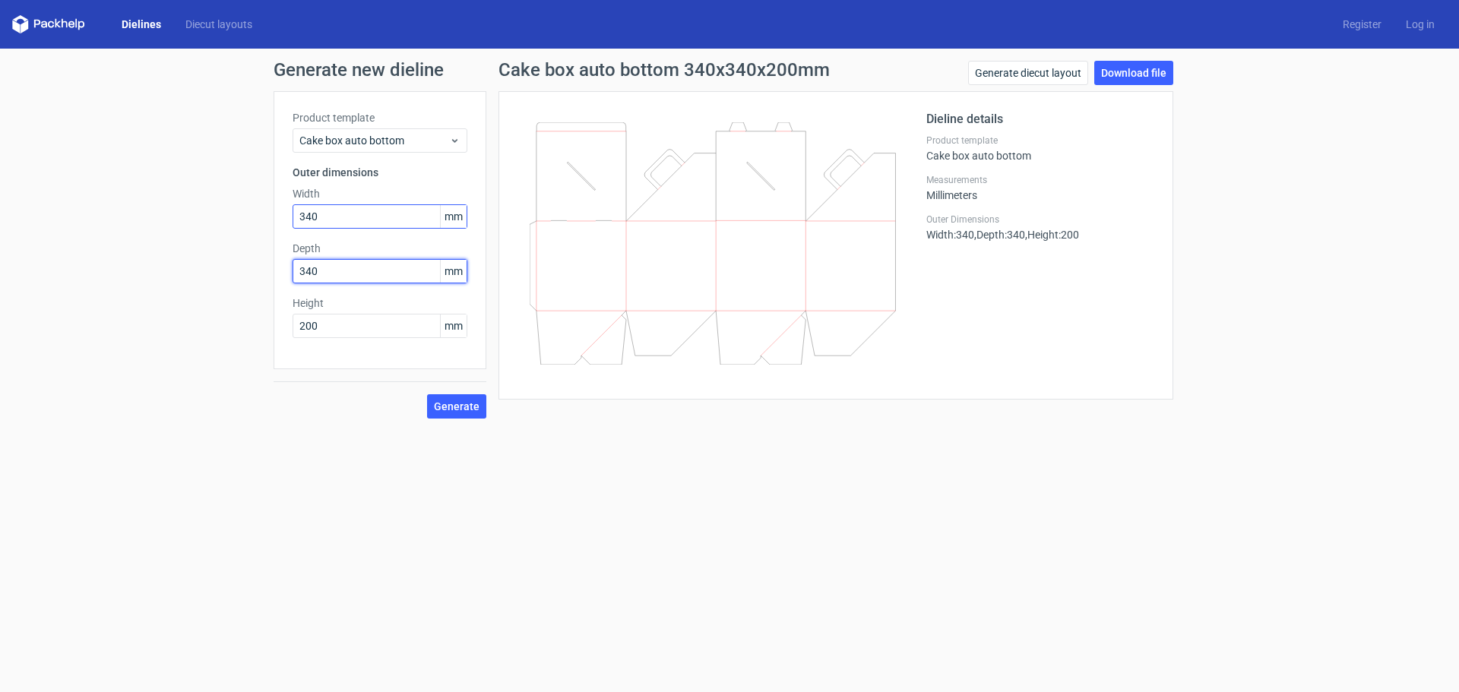
type input "340"
click at [427, 394] on button "Generate" at bounding box center [456, 406] width 59 height 24
click at [1125, 83] on link "Download file" at bounding box center [1133, 73] width 79 height 24
click at [742, 477] on form "Generate new dieline Product template Cake box auto bottom Outer dimensions Wid…" at bounding box center [729, 371] width 1459 height 644
